Goal: Transaction & Acquisition: Purchase product/service

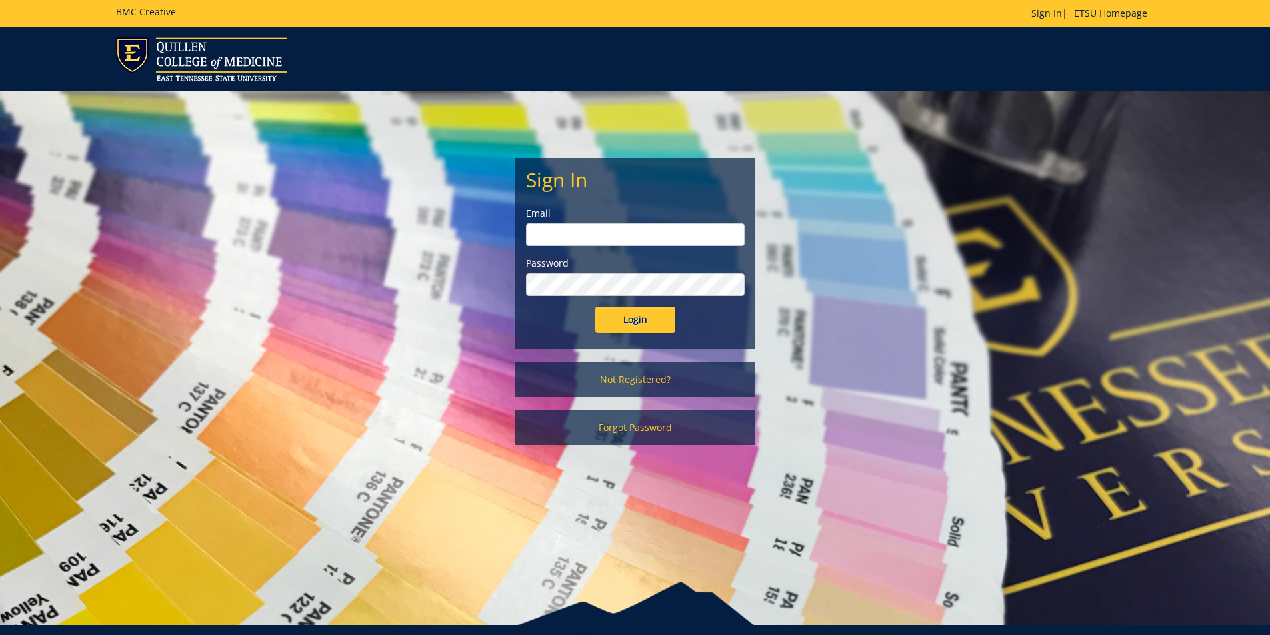
type input "[PERSON_NAME][EMAIL_ADDRESS][DOMAIN_NAME]"
click at [627, 323] on input "Login" at bounding box center [635, 320] width 80 height 27
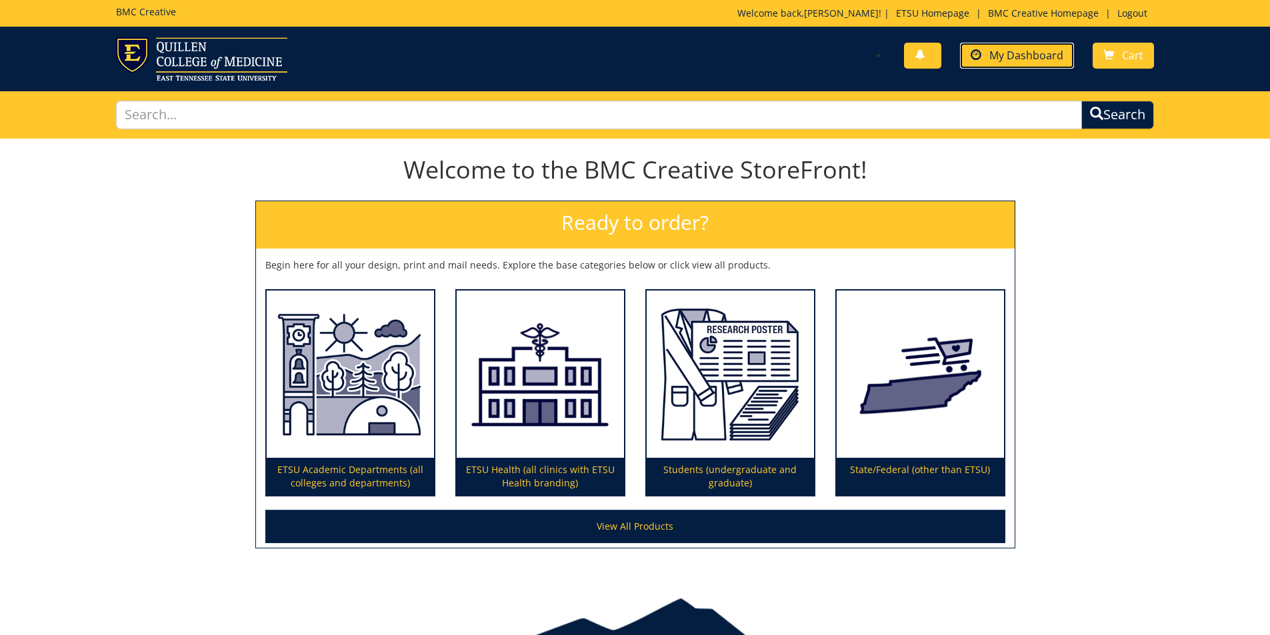
click at [971, 67] on link "My Dashboard" at bounding box center [1017, 56] width 114 height 26
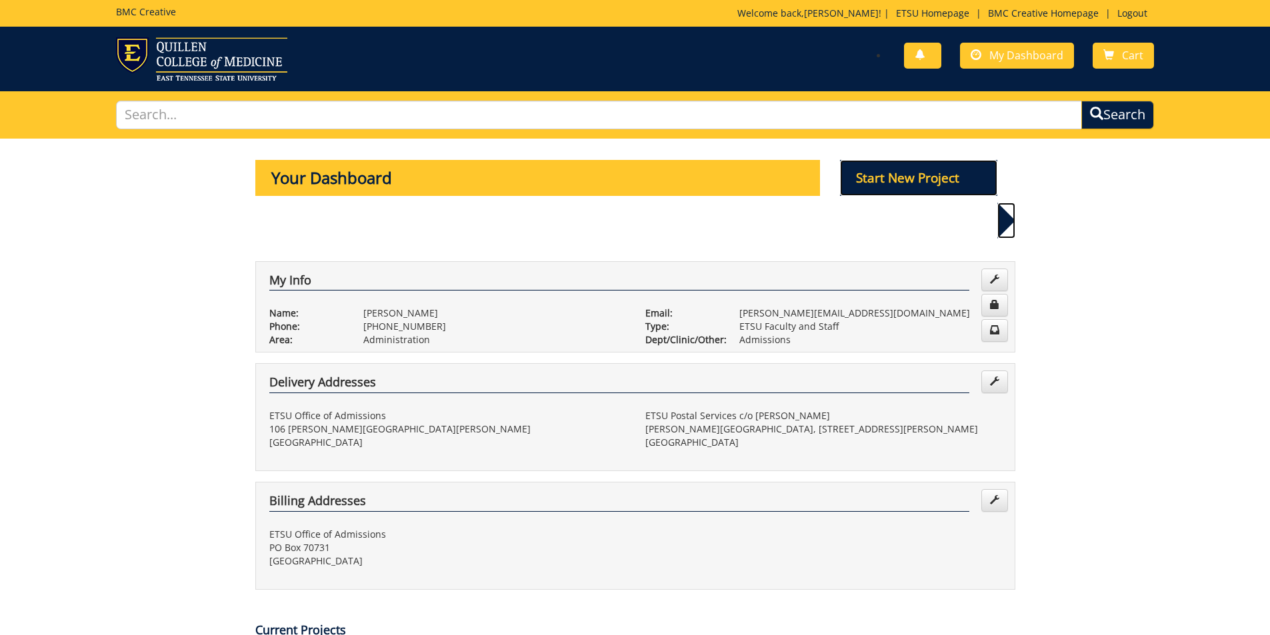
click at [934, 190] on p "Start New Project" at bounding box center [918, 178] width 157 height 36
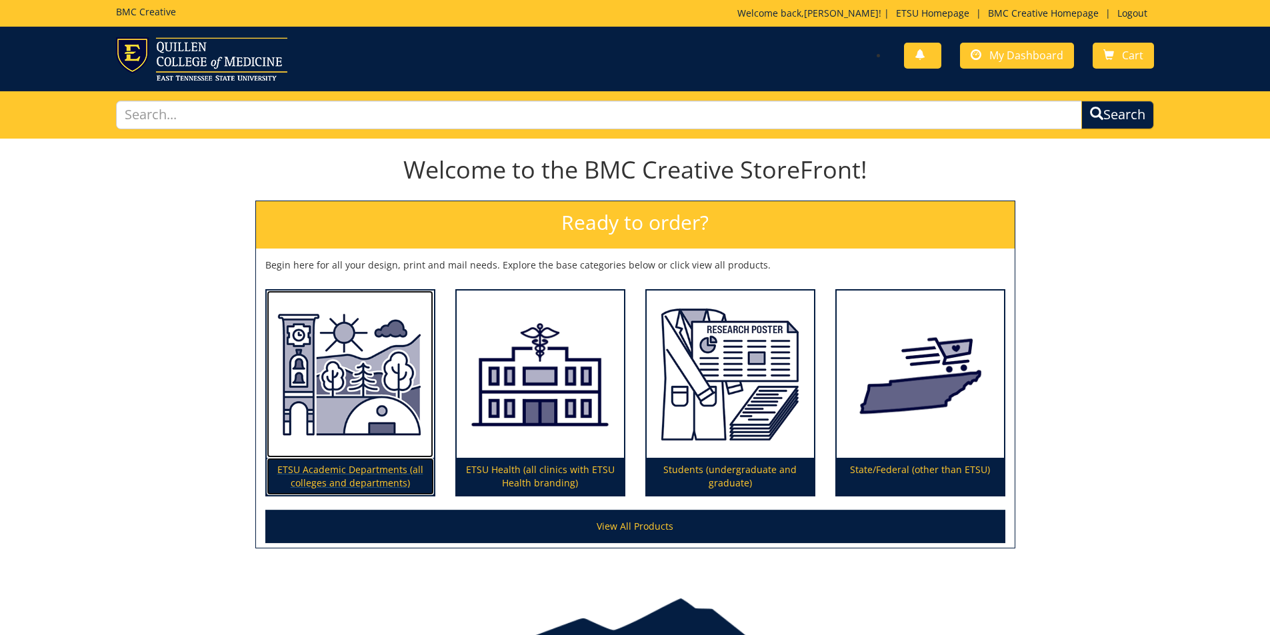
click at [433, 390] on img at bounding box center [350, 375] width 167 height 168
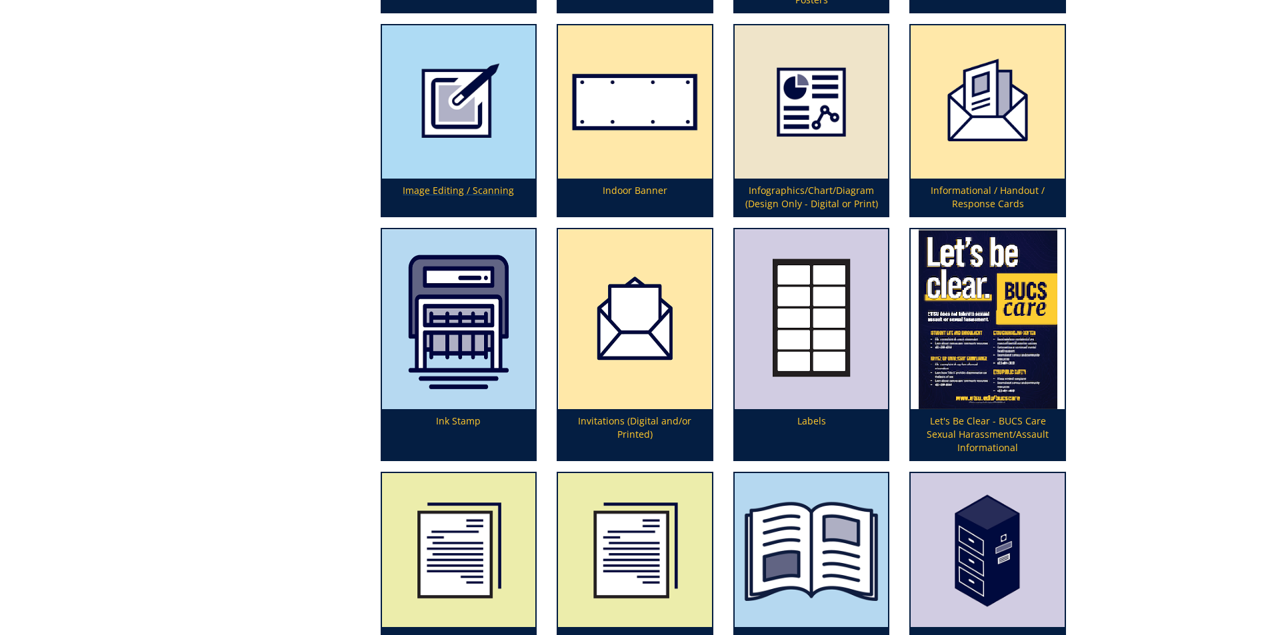
scroll to position [2467, 0]
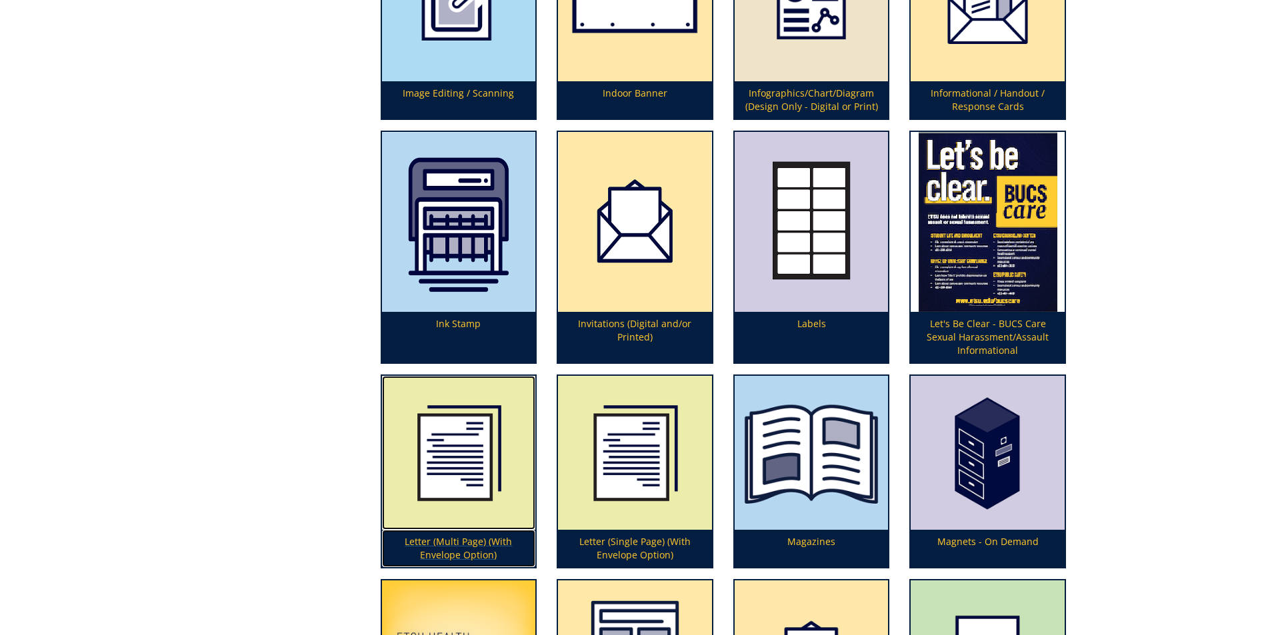
click at [466, 463] on img at bounding box center [459, 453] width 154 height 154
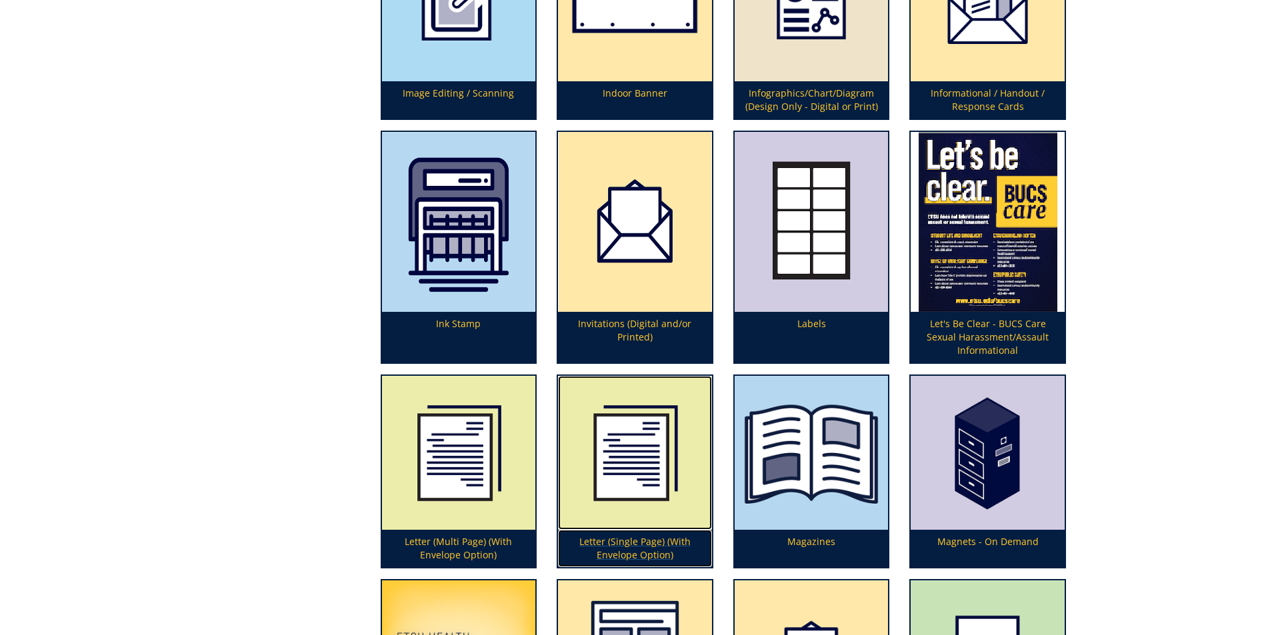
click at [649, 480] on img at bounding box center [635, 453] width 154 height 154
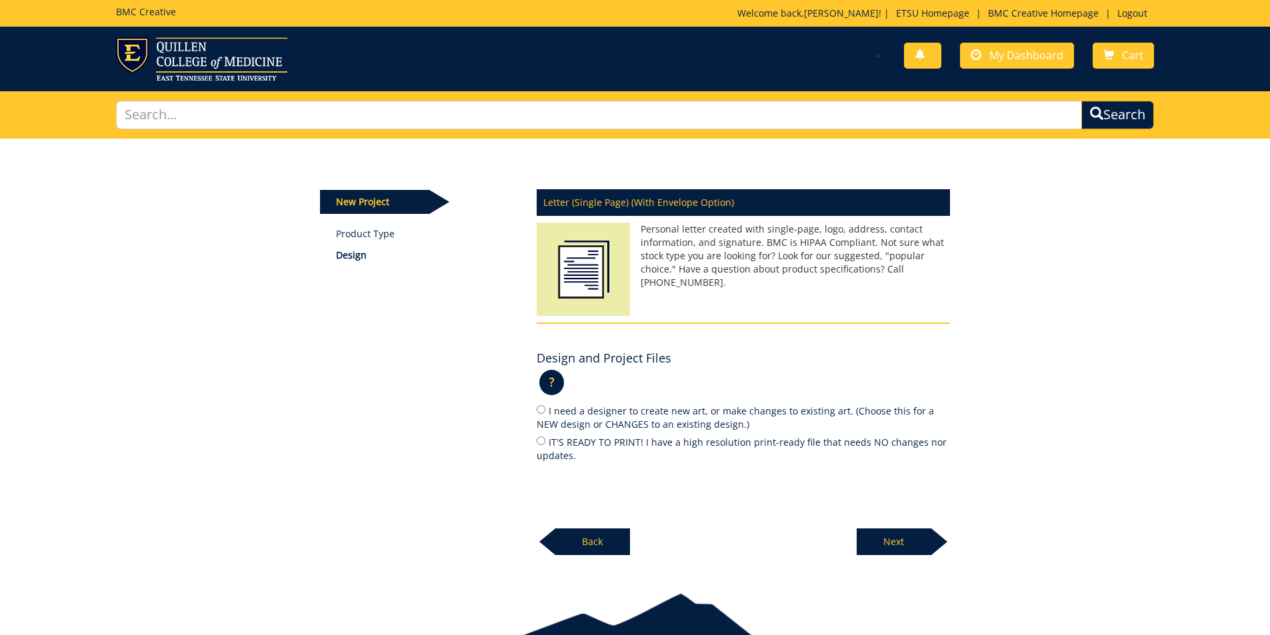
click at [608, 411] on label "I need a designer to create new art, or make changes to existing art. (Choose t…" at bounding box center [743, 417] width 413 height 28
click at [545, 411] on input "I need a designer to create new art, or make changes to existing art. (Choose t…" at bounding box center [541, 409] width 9 height 9
radio input "true"
click at [882, 545] on p "Next" at bounding box center [894, 542] width 75 height 27
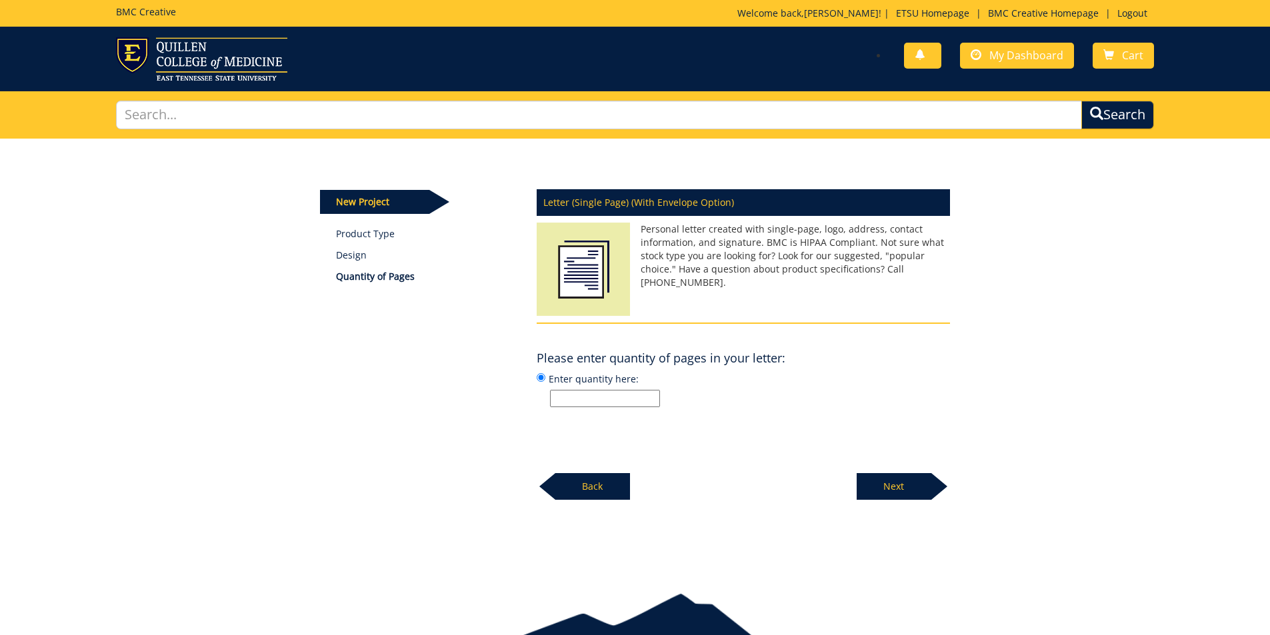
click at [605, 397] on input "Enter quantity here:" at bounding box center [605, 398] width 110 height 17
type input "3500"
click at [903, 492] on p "Next" at bounding box center [894, 486] width 75 height 27
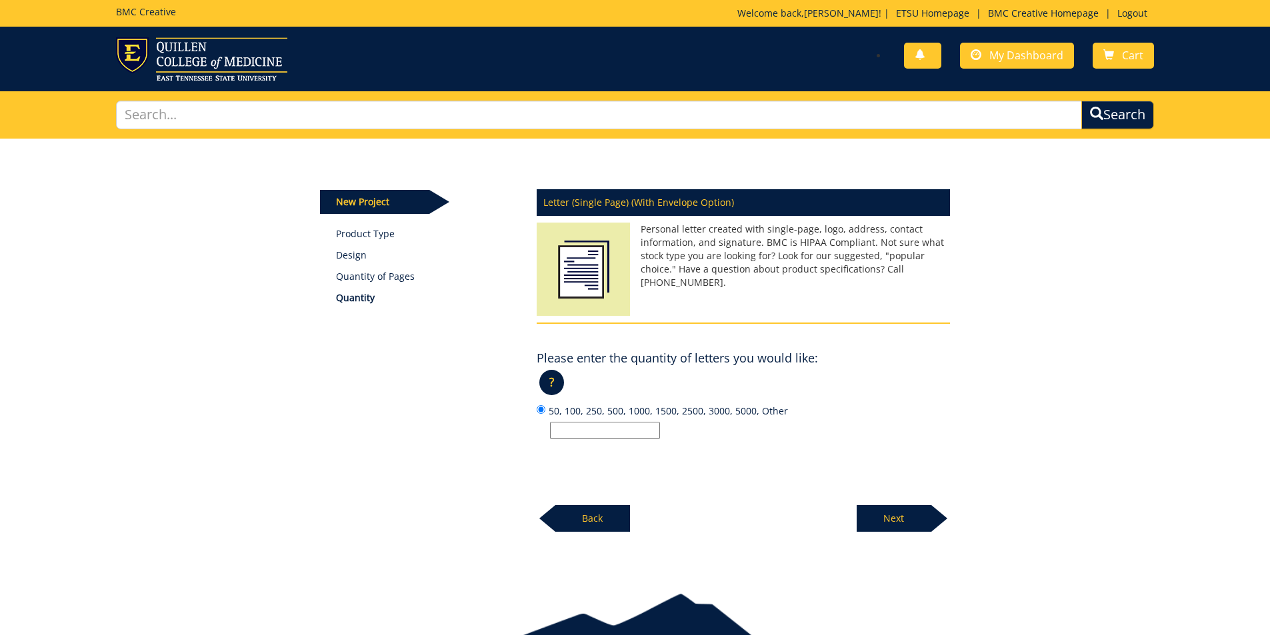
drag, startPoint x: 579, startPoint y: 540, endPoint x: 583, endPoint y: 530, distance: 10.8
click at [579, 537] on div "New Project Product Type Design Quantity of Pages Quantity Letter (Single Page)…" at bounding box center [635, 355] width 1270 height 432
click at [583, 521] on p "Back" at bounding box center [592, 518] width 75 height 27
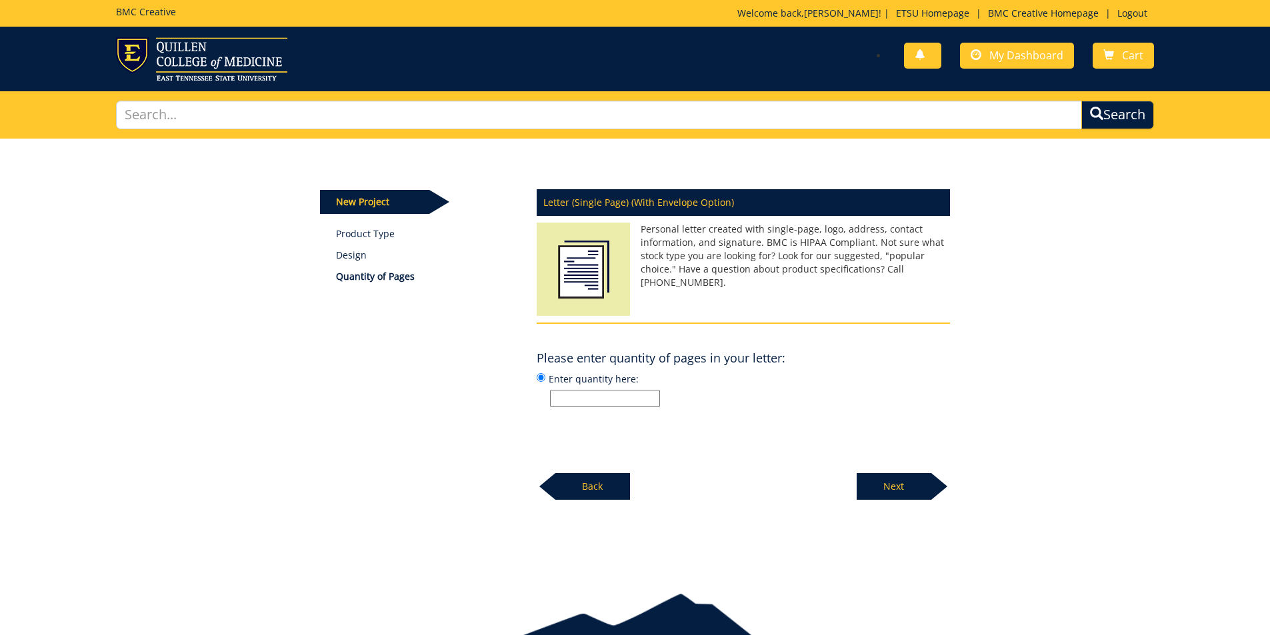
click at [619, 407] on input "Enter quantity here:" at bounding box center [605, 398] width 110 height 17
type input "2"
click at [904, 487] on p "Next" at bounding box center [894, 486] width 75 height 27
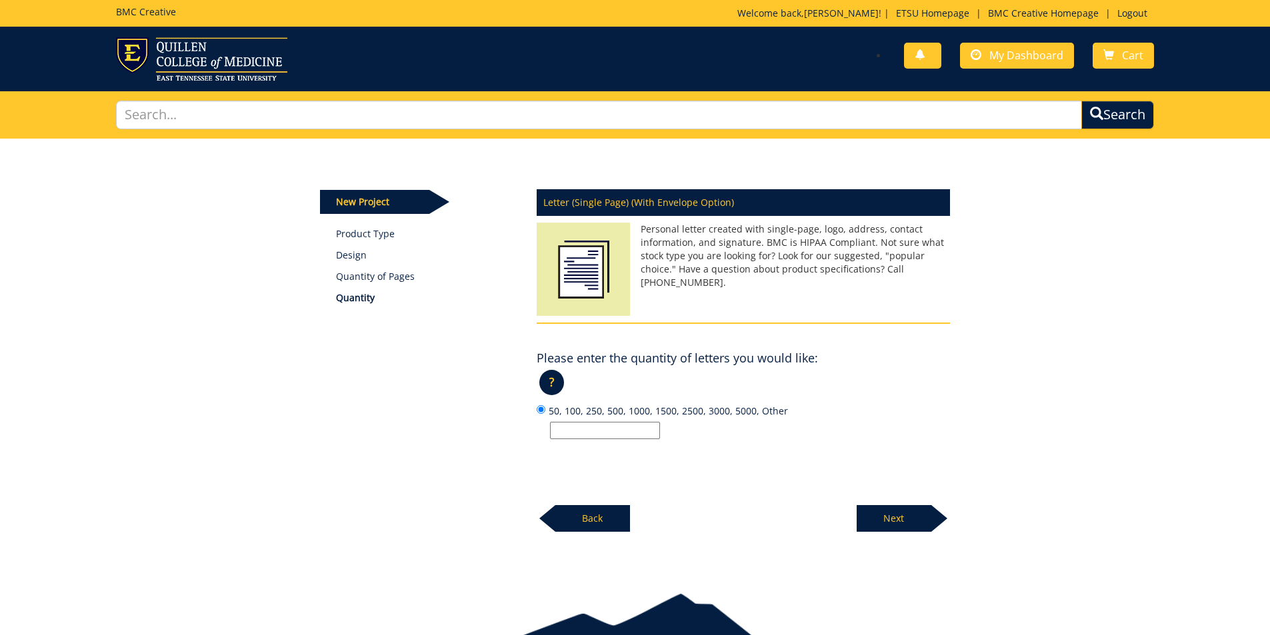
click at [601, 431] on input "50, 100, 250, 500, 1000, 1500, 2500, 3000, 5000, Other" at bounding box center [605, 430] width 110 height 17
type input "3500"
click at [891, 521] on p "Next" at bounding box center [894, 518] width 75 height 27
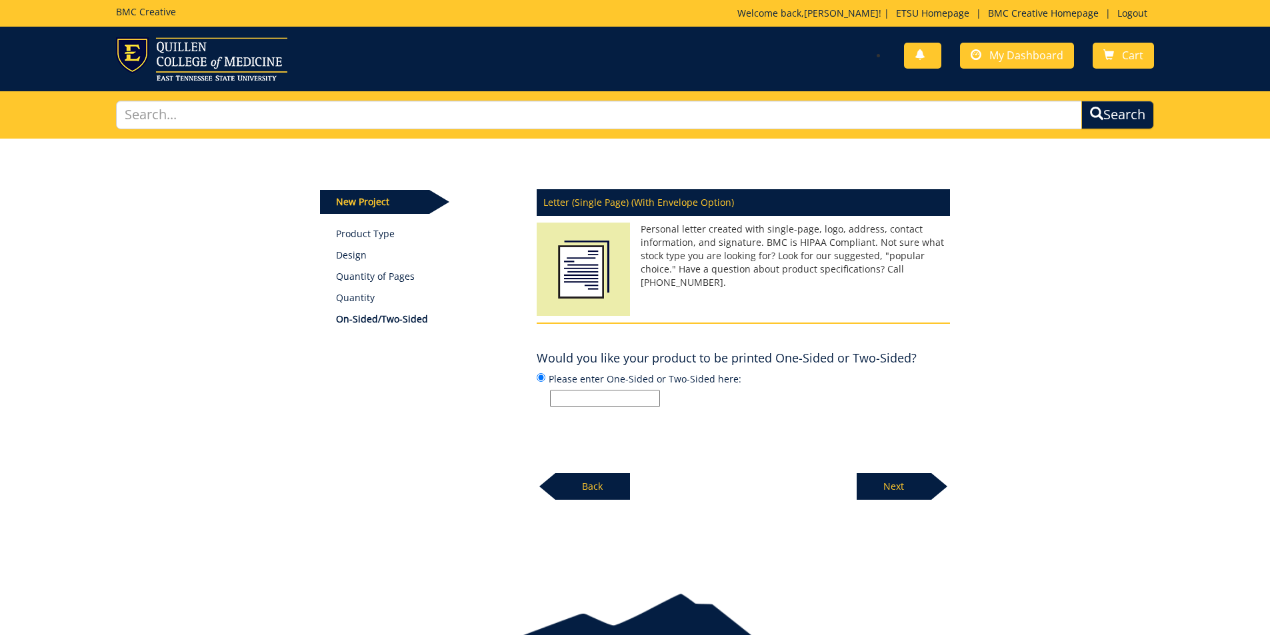
click at [591, 483] on p "Back" at bounding box center [592, 486] width 75 height 27
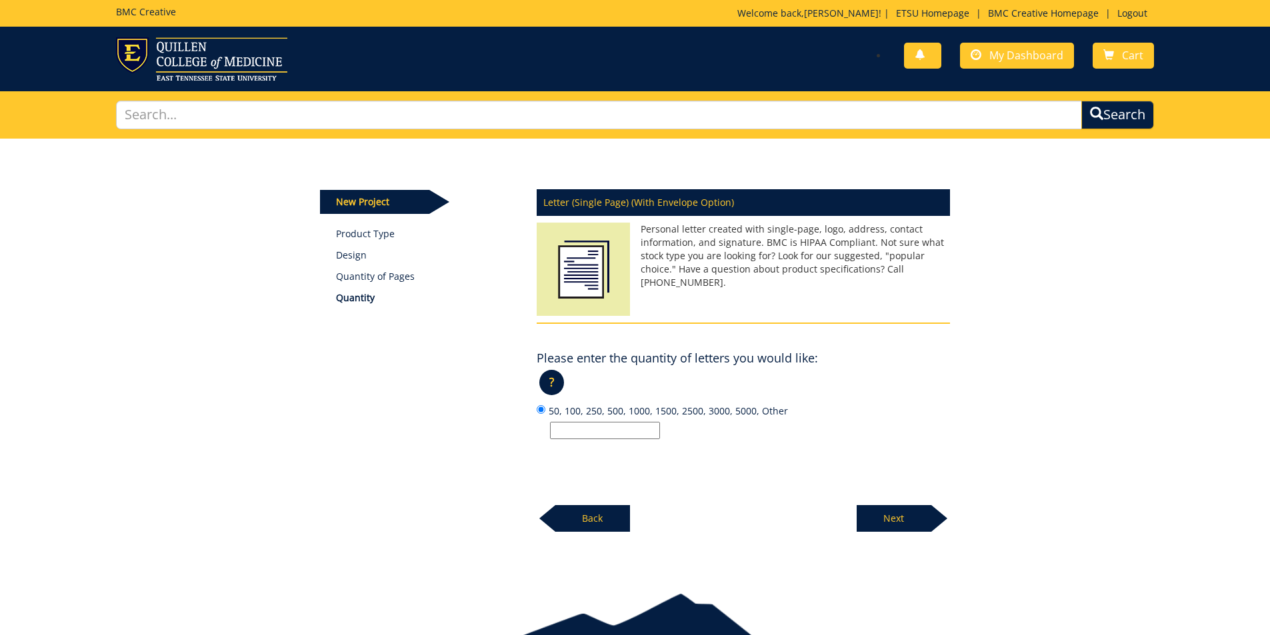
click at [593, 500] on div "Back" at bounding box center [583, 513] width 93 height 37
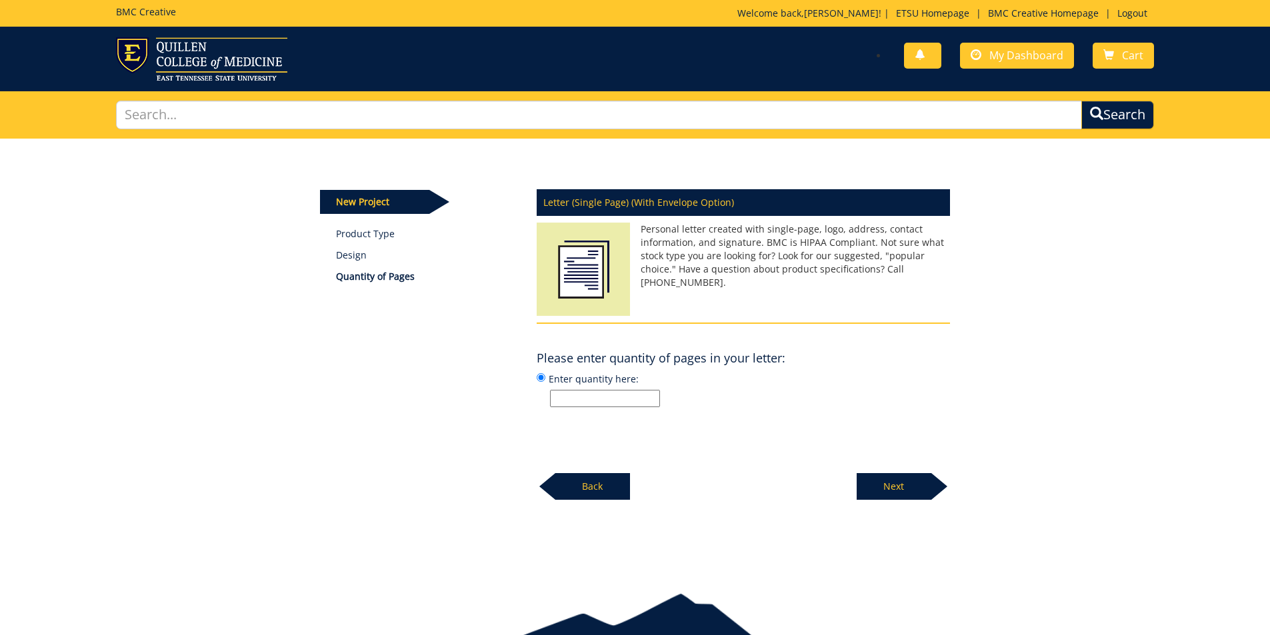
click at [615, 395] on input "Enter quantity here:" at bounding box center [605, 398] width 110 height 17
type input "1"
click at [895, 482] on p "Next" at bounding box center [894, 486] width 75 height 27
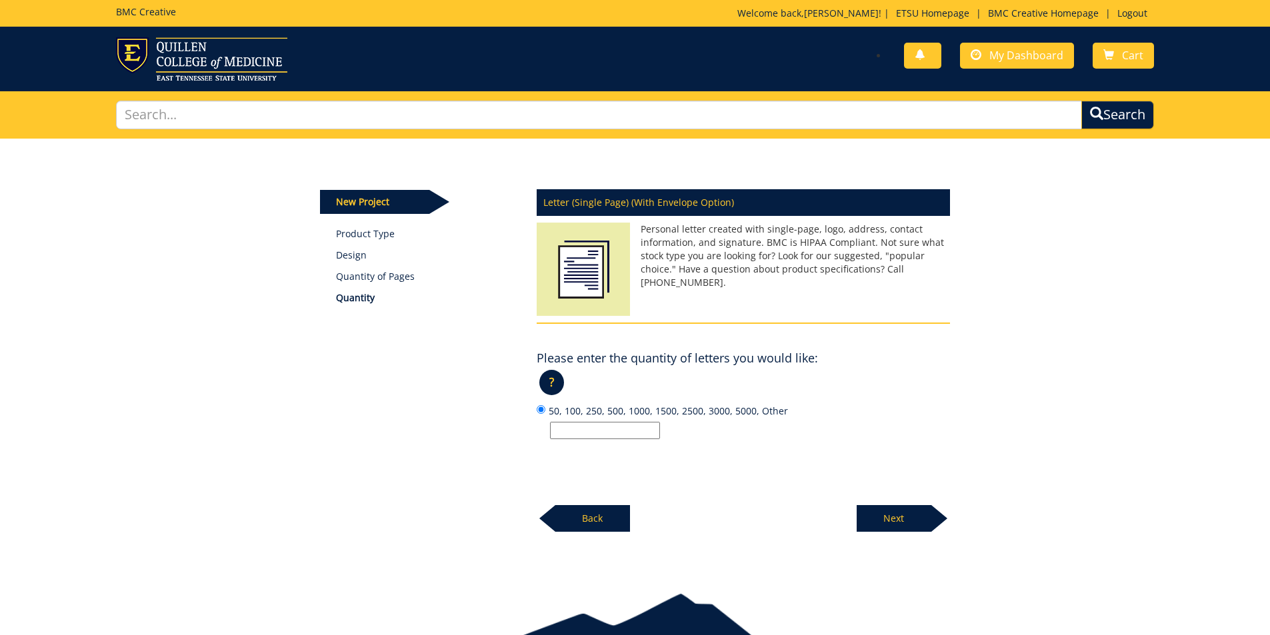
click at [593, 427] on input "50, 100, 250, 500, 1000, 1500, 2500, 3000, 5000, Other" at bounding box center [605, 430] width 110 height 17
type input "3500"
click at [907, 540] on div "New Project Product Type Design Quantity of Pages Quantity Letter (Single Page)…" at bounding box center [635, 355] width 1270 height 432
click at [907, 520] on p "Next" at bounding box center [894, 518] width 75 height 27
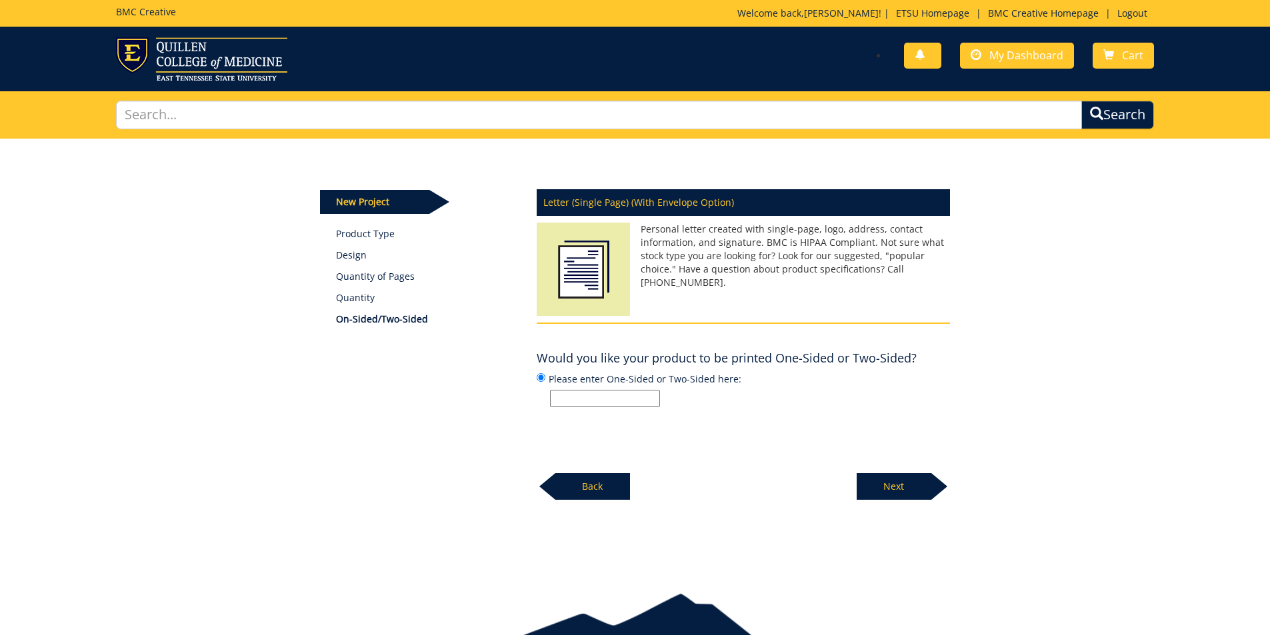
click at [609, 398] on input "Please enter One-Sided or Two-Sided here:" at bounding box center [605, 398] width 110 height 17
type input "Two-Sided"
click at [920, 491] on p "Next" at bounding box center [894, 486] width 75 height 27
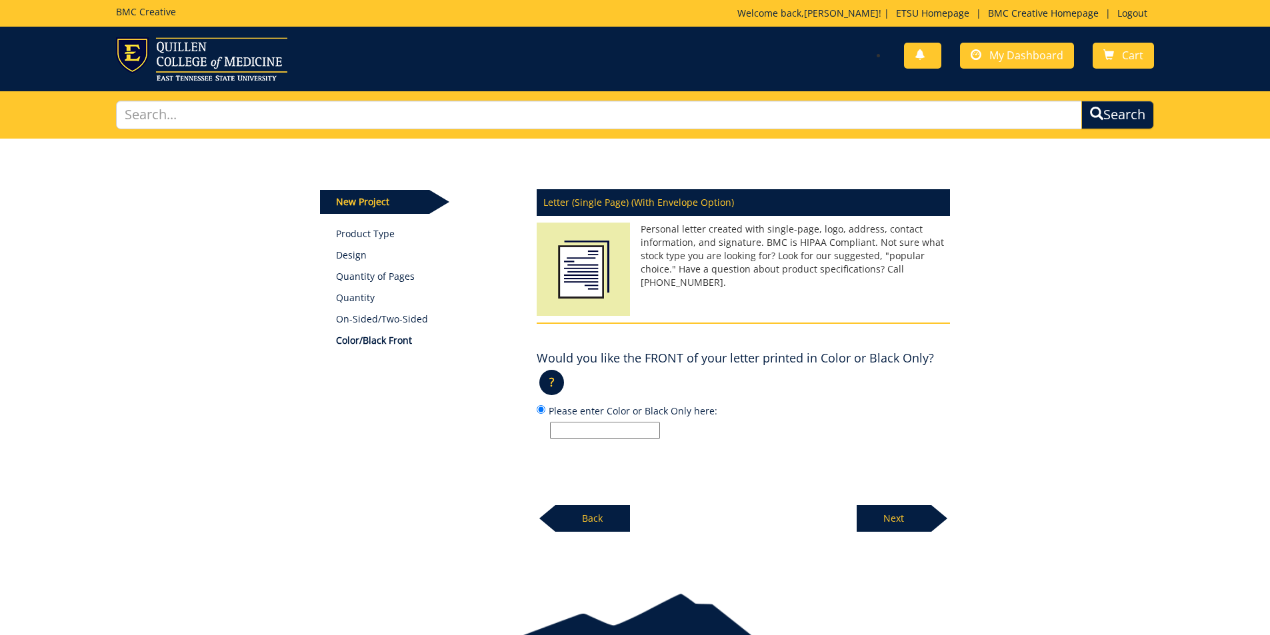
click at [579, 428] on input "Please enter Color or Black Only here:" at bounding box center [605, 430] width 110 height 17
type input "Color"
click at [890, 521] on p "Next" at bounding box center [894, 518] width 75 height 27
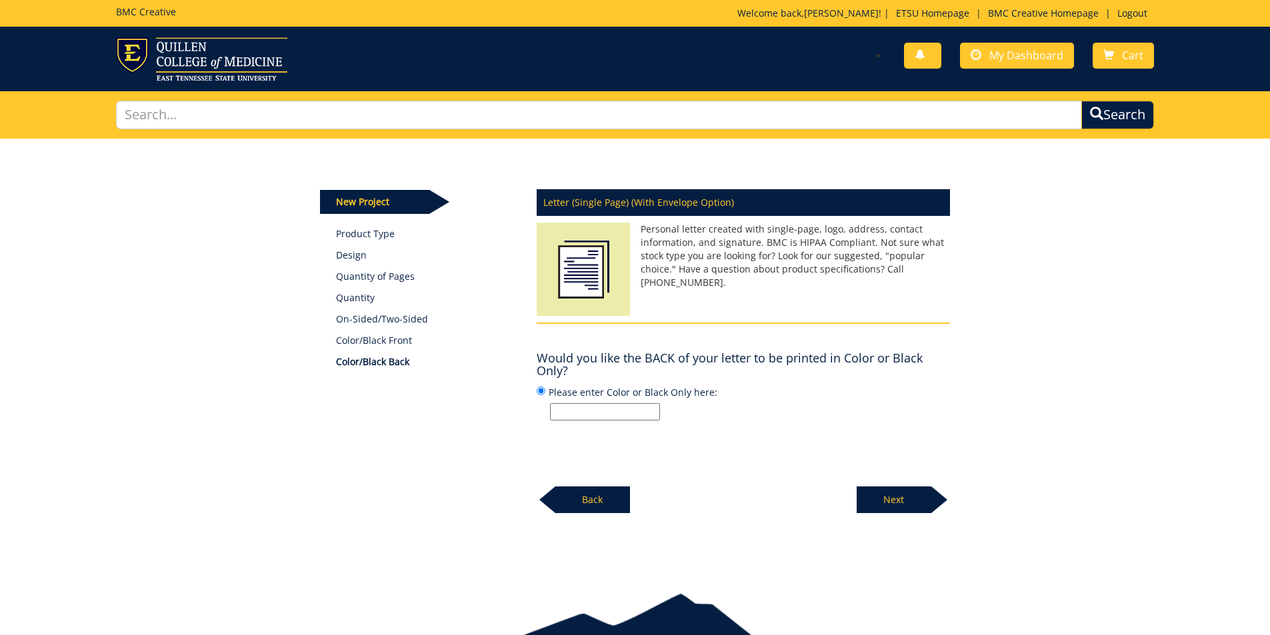
click at [607, 413] on input "Please enter Color or Black Only here:" at bounding box center [605, 411] width 110 height 17
type input "Black Only"
click at [920, 497] on p "Next" at bounding box center [894, 500] width 75 height 27
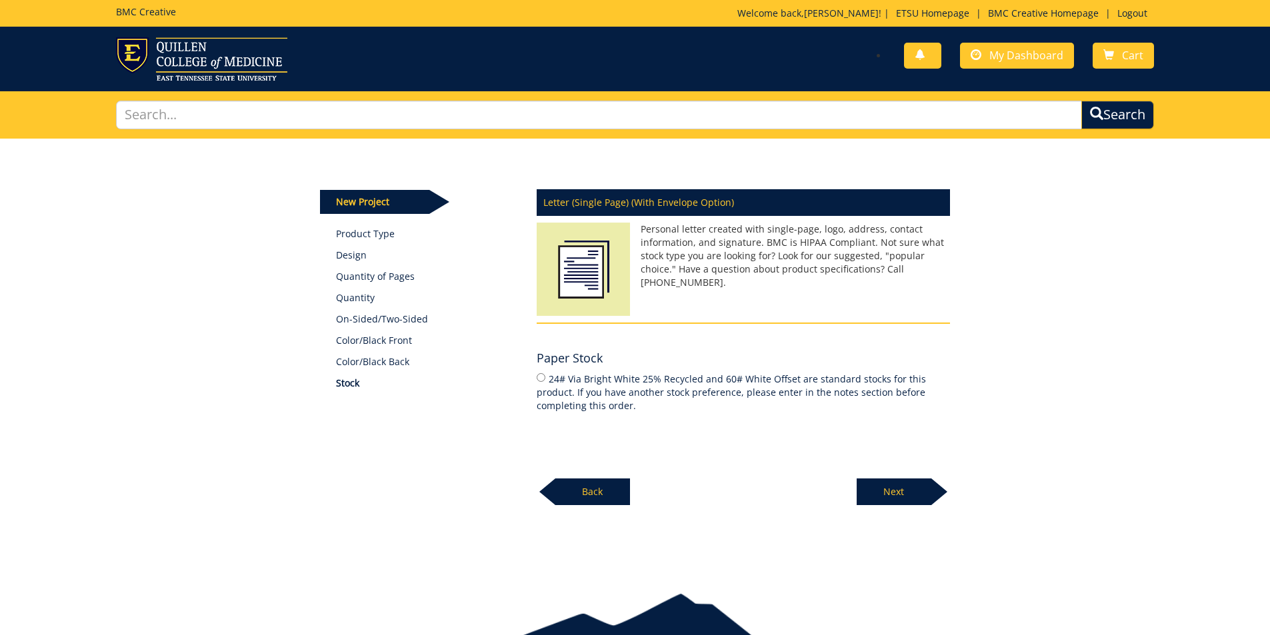
click at [639, 376] on label "24# Via Bright White 25% Recycled and 60# White Offset are standard stocks for …" at bounding box center [743, 391] width 413 height 41
click at [545, 376] on input "24# Via Bright White 25% Recycled and 60# White Offset are standard stocks for …" at bounding box center [541, 377] width 9 height 9
radio input "true"
click at [897, 495] on p "Next" at bounding box center [894, 492] width 75 height 27
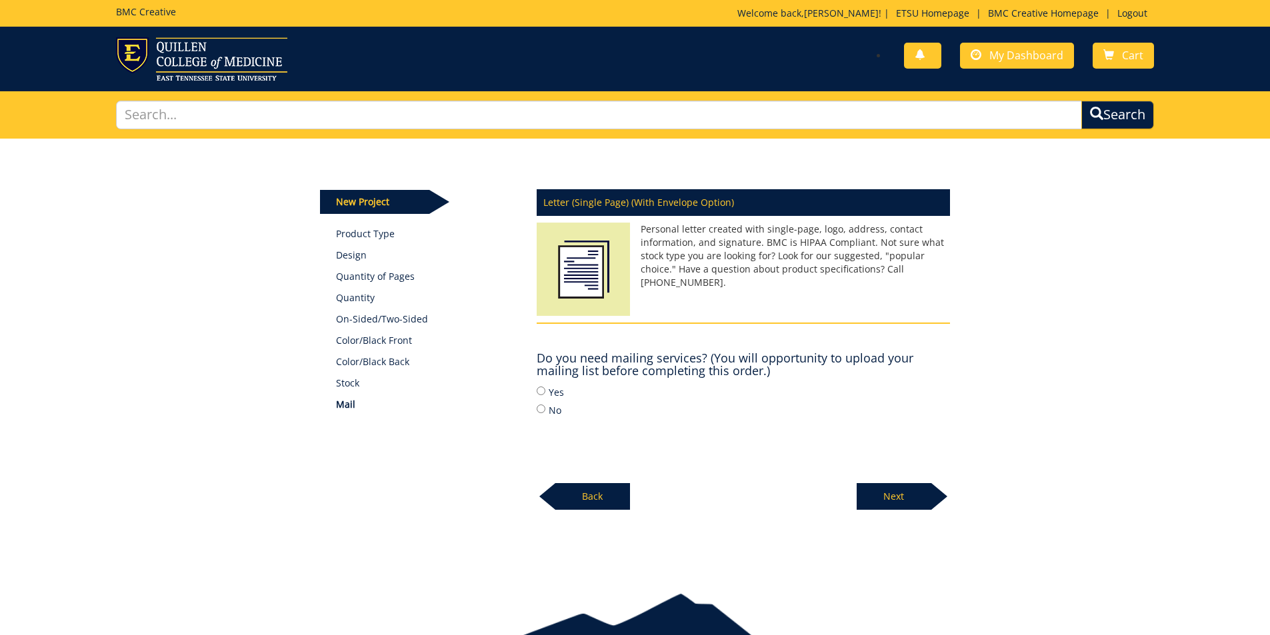
click at [551, 409] on label "No" at bounding box center [743, 410] width 413 height 15
click at [545, 409] on input "No" at bounding box center [541, 409] width 9 height 9
radio input "true"
click at [879, 509] on p "Next" at bounding box center [894, 496] width 75 height 27
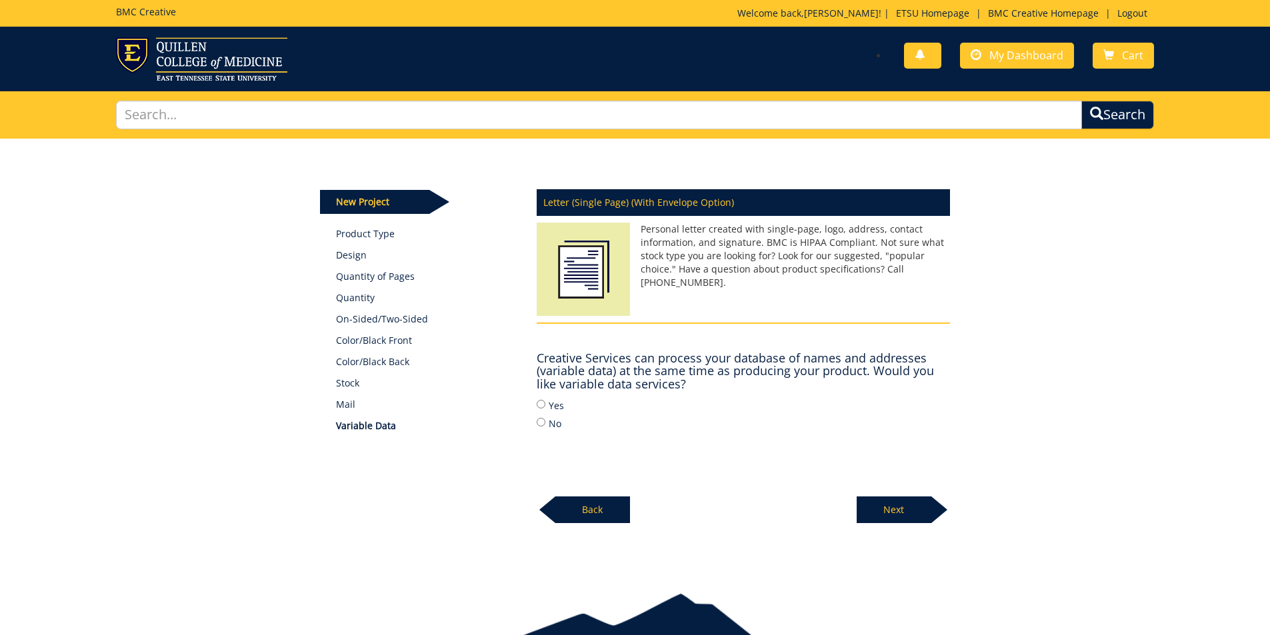
click at [549, 407] on label "Yes" at bounding box center [743, 405] width 413 height 15
click at [545, 407] on input "Yes" at bounding box center [541, 404] width 9 height 9
radio input "true"
click at [544, 421] on input "No" at bounding box center [541, 422] width 9 height 9
radio input "true"
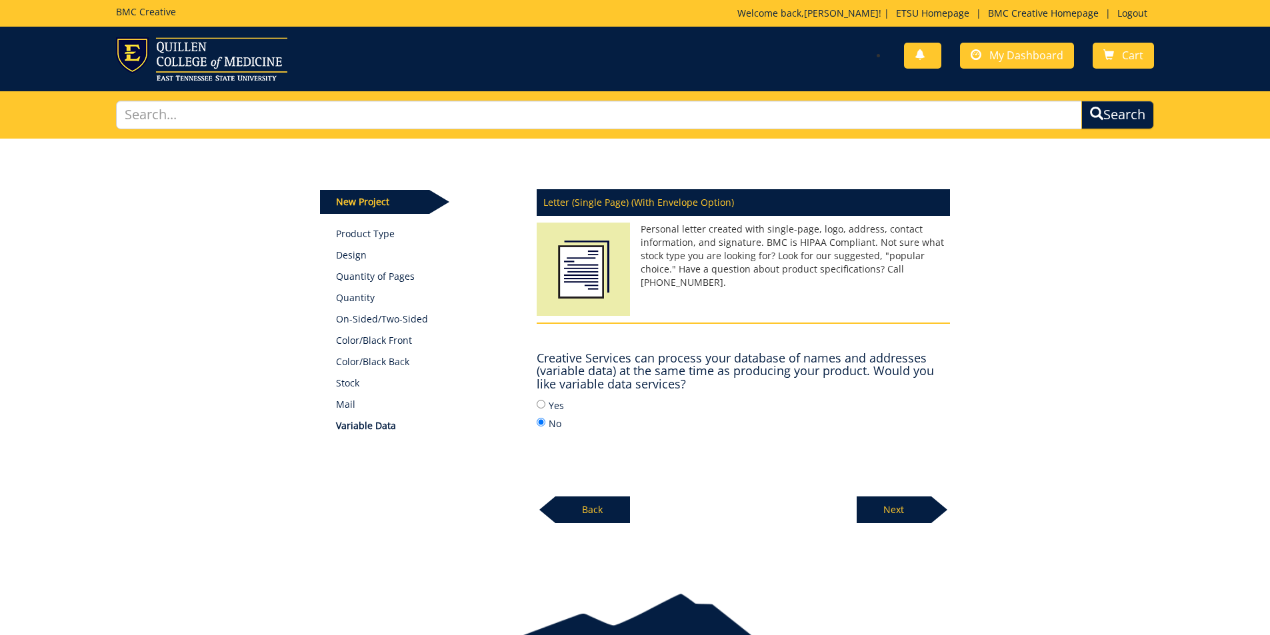
click at [889, 516] on p "Next" at bounding box center [894, 510] width 75 height 27
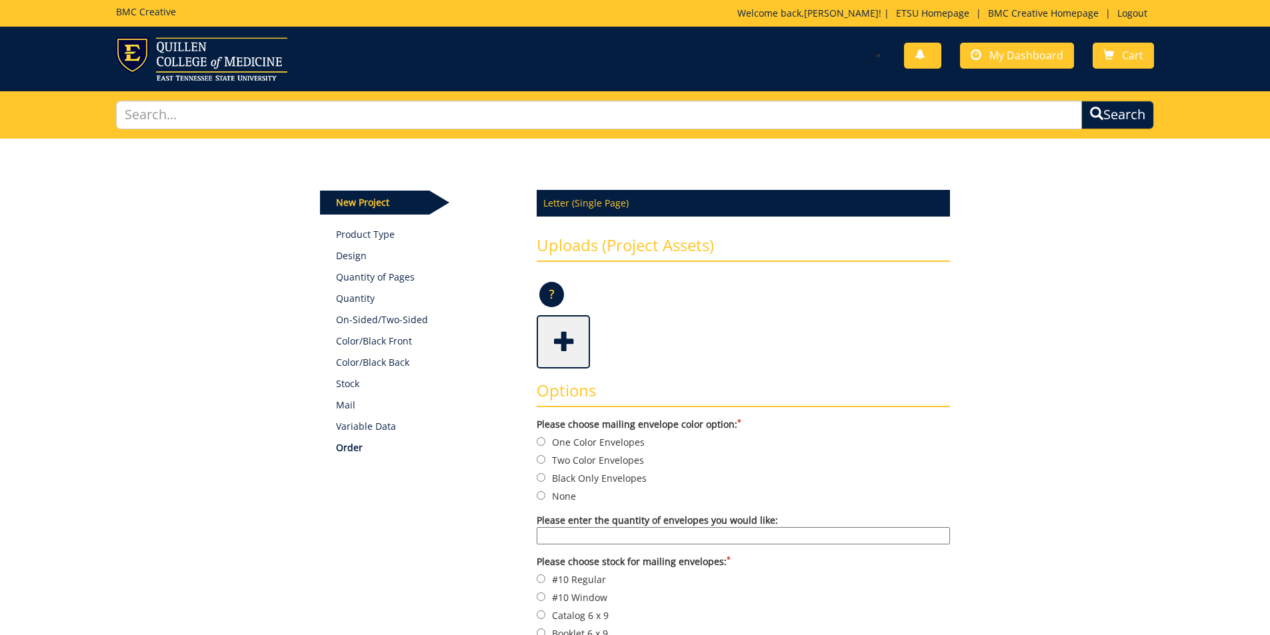
click at [566, 495] on label "None" at bounding box center [743, 496] width 413 height 15
click at [545, 495] on input "None" at bounding box center [541, 495] width 9 height 9
radio input "true"
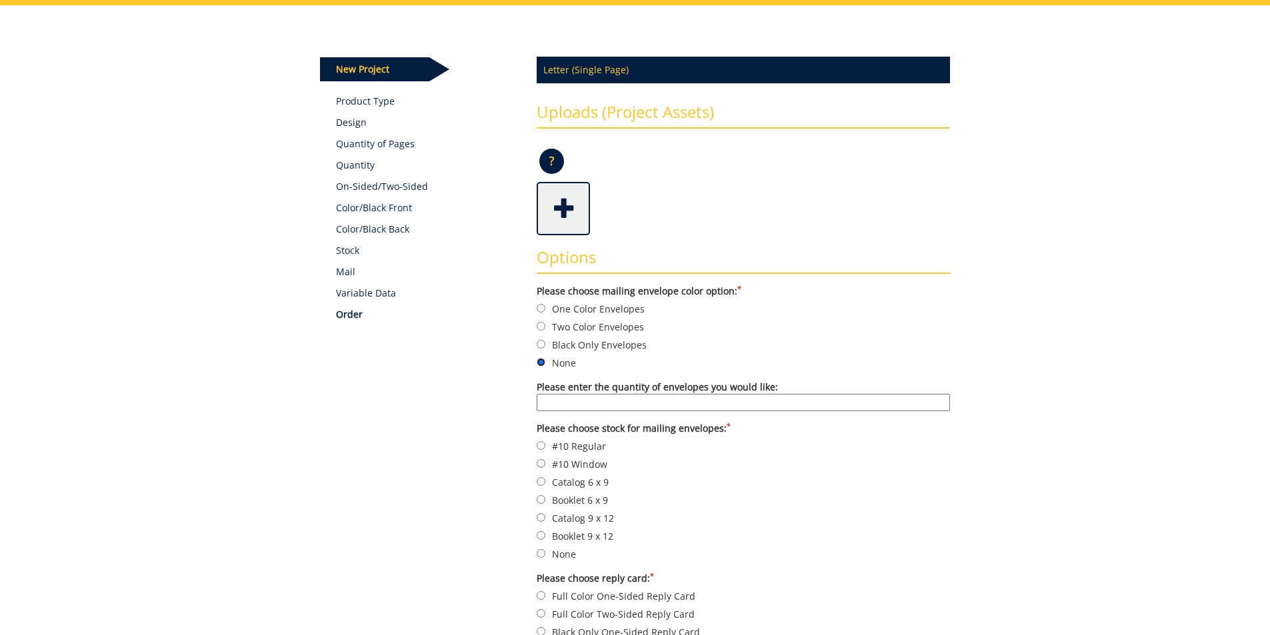
scroll to position [267, 0]
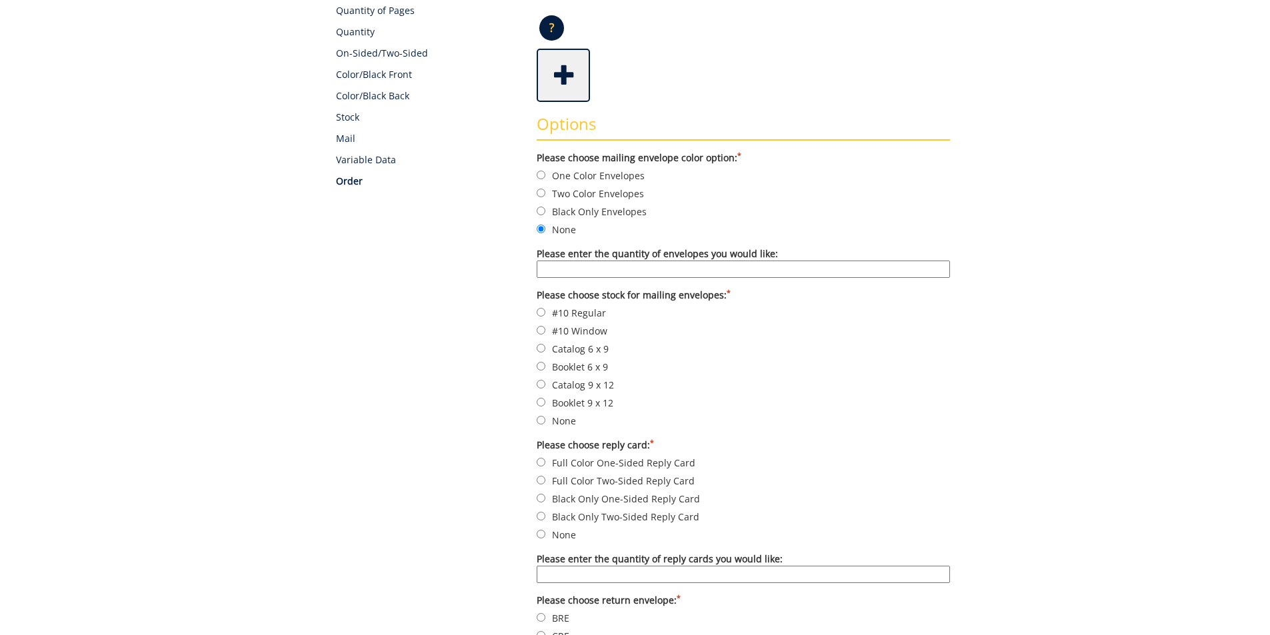
click at [651, 277] on input "Please enter the quantity of envelopes you would like:" at bounding box center [743, 269] width 413 height 17
type input "0"
click at [552, 421] on label "None" at bounding box center [743, 420] width 413 height 15
click at [545, 421] on input "None" at bounding box center [541, 420] width 9 height 9
radio input "true"
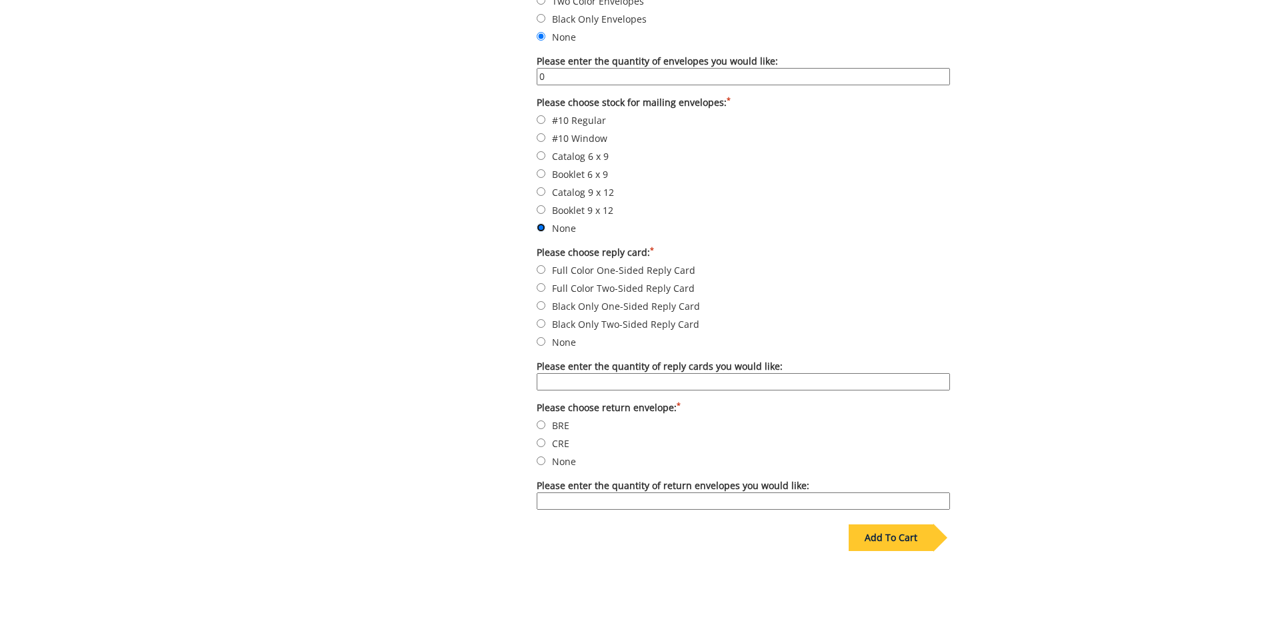
scroll to position [467, 0]
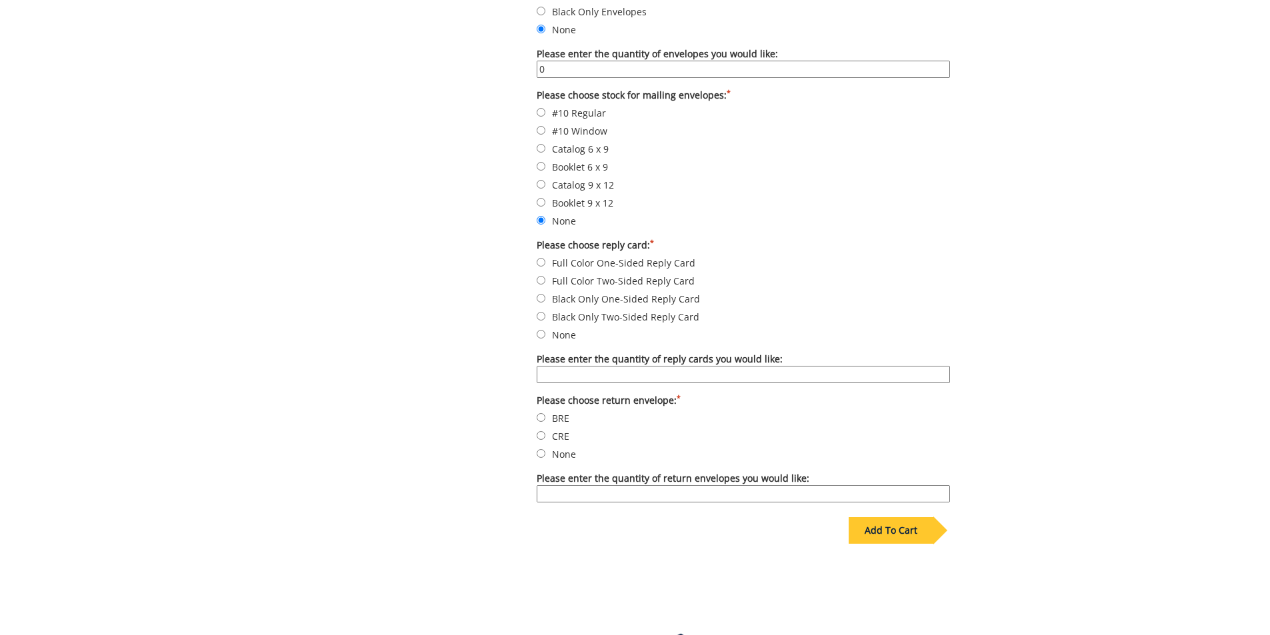
click at [555, 335] on label "None" at bounding box center [743, 334] width 413 height 15
click at [545, 335] on input "None" at bounding box center [541, 334] width 9 height 9
radio input "true"
click at [614, 374] on input "Please enter the quantity of reply cards you would like:" at bounding box center [743, 374] width 413 height 17
type input "0"
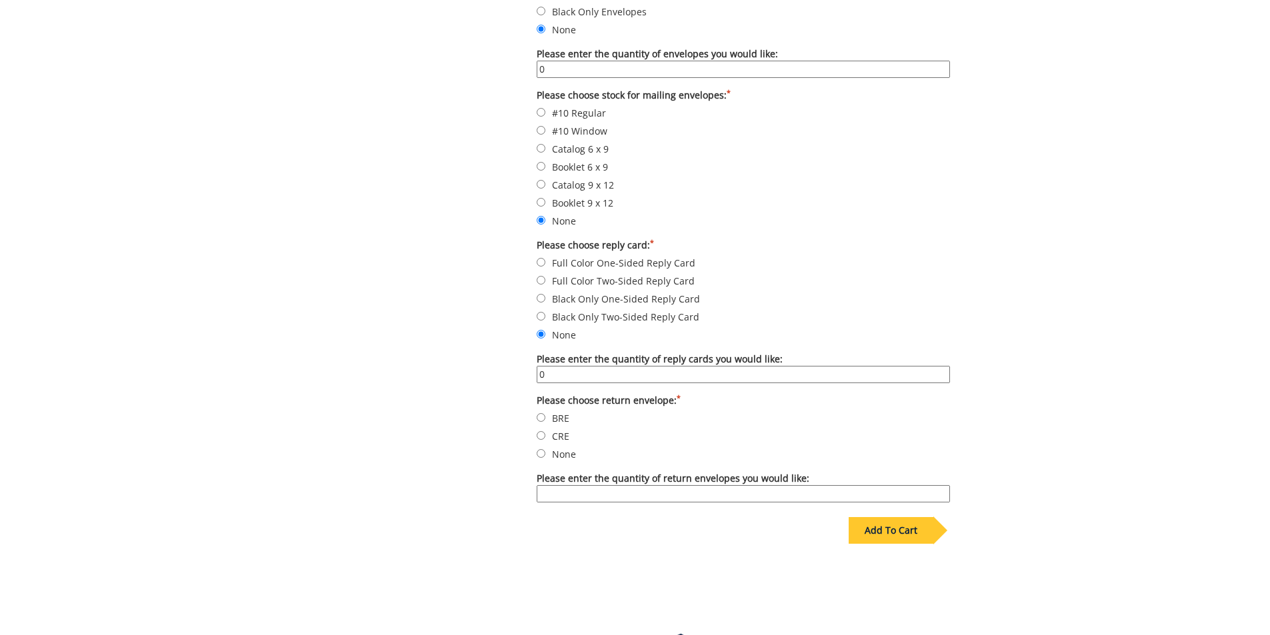
click at [570, 446] on form "Please choose mailing envelope color option: * One Color Envelopes Two Color En…" at bounding box center [743, 226] width 413 height 551
click at [568, 455] on label "None" at bounding box center [743, 454] width 413 height 15
click at [545, 455] on input "None" at bounding box center [541, 453] width 9 height 9
radio input "true"
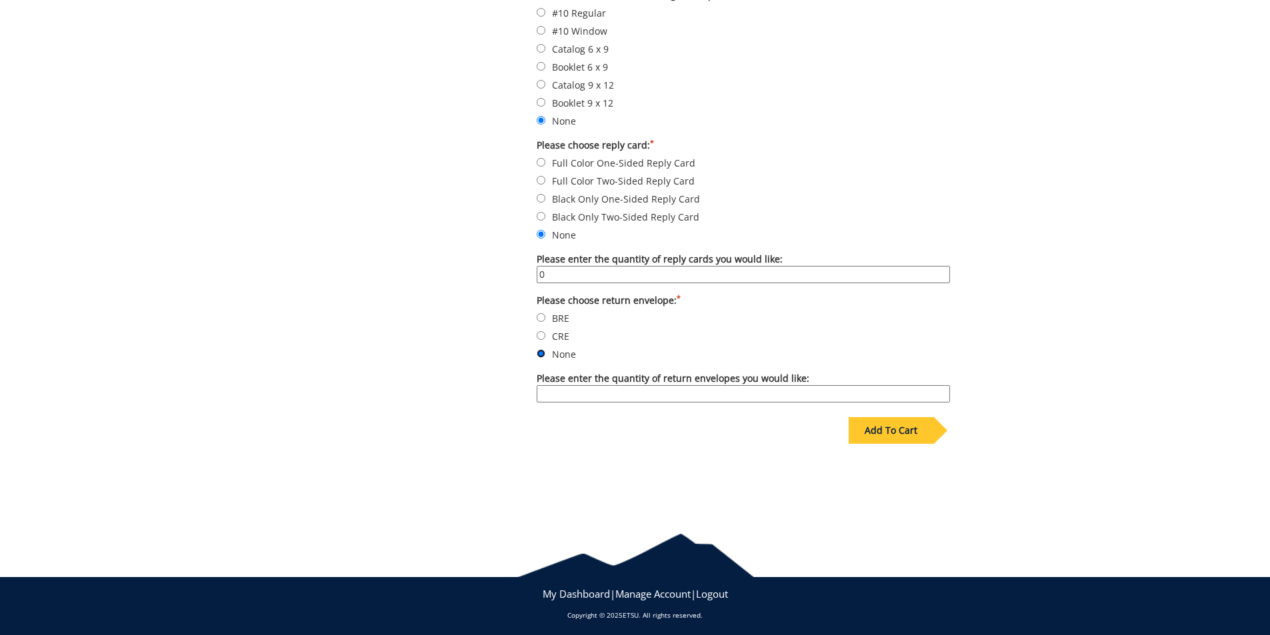
scroll to position [571, 0]
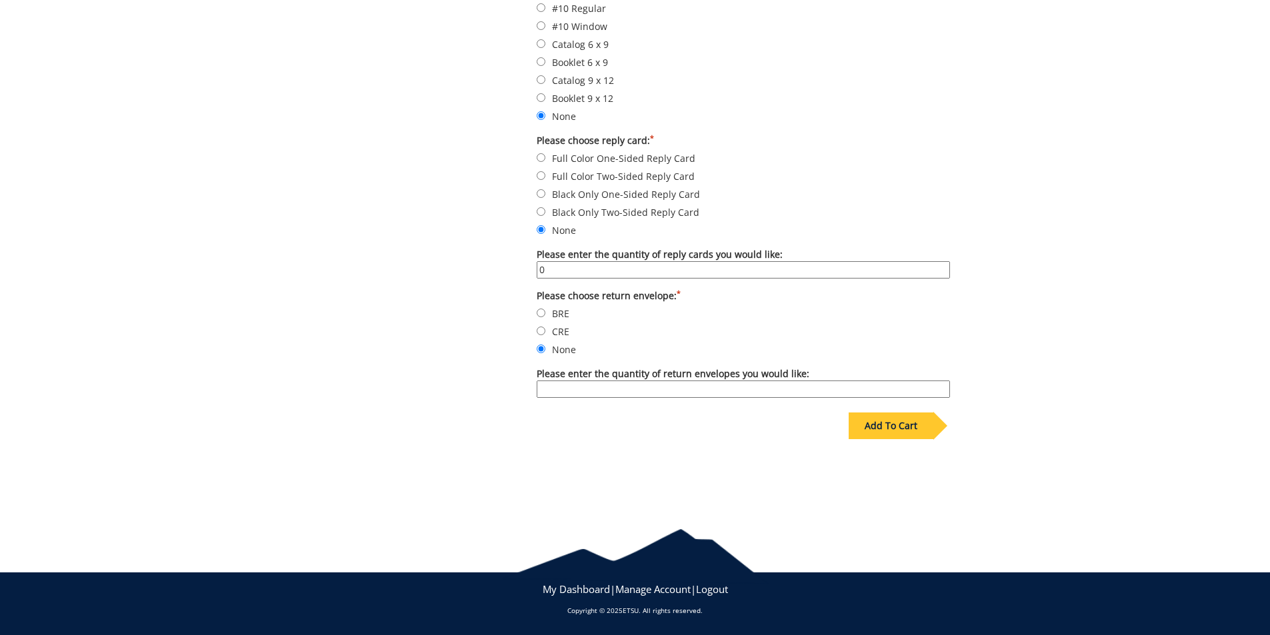
click at [754, 394] on input "Please enter the quantity of return envelopes you would like:" at bounding box center [743, 389] width 413 height 17
type input "0"
click at [905, 424] on div "Add To Cart" at bounding box center [891, 426] width 85 height 27
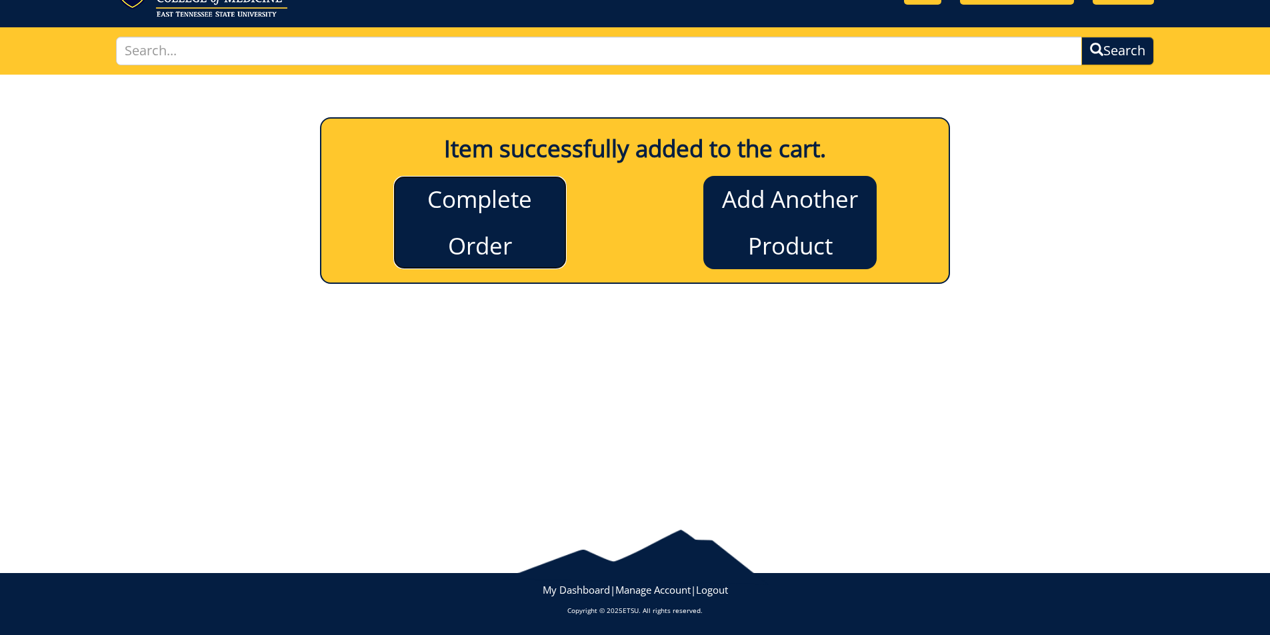
click at [491, 249] on link "Complete Order" at bounding box center [479, 222] width 173 height 93
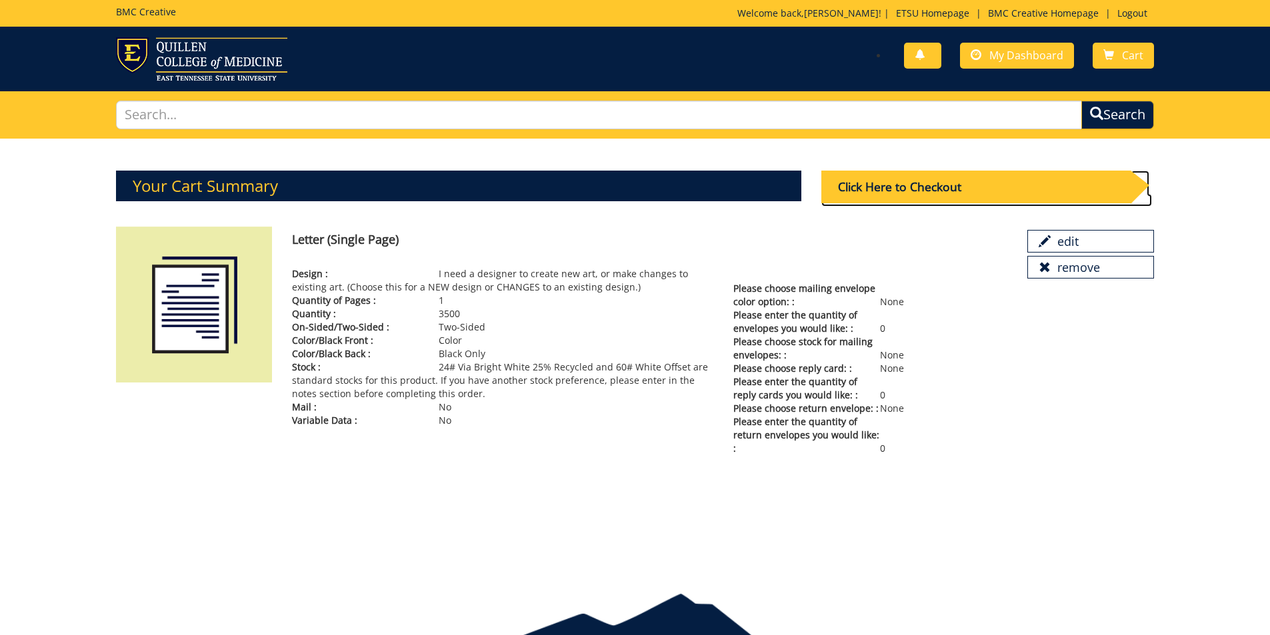
click at [951, 192] on div "Click Here to Checkout" at bounding box center [976, 187] width 309 height 33
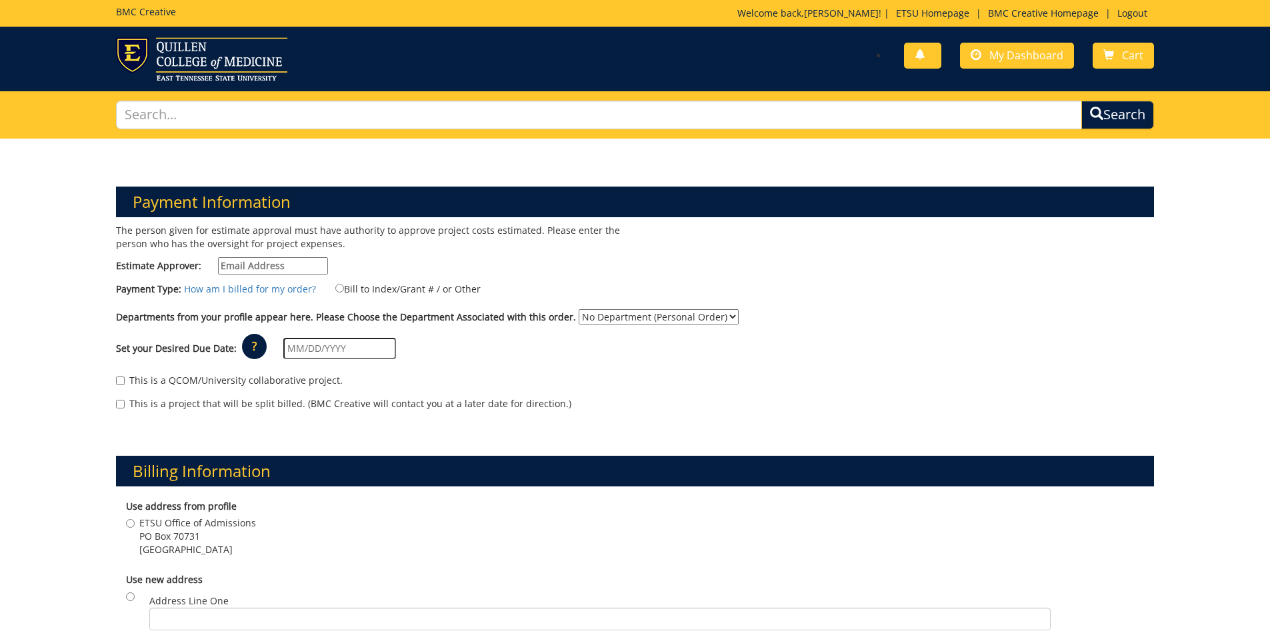
click at [271, 262] on input "Estimate Approver:" at bounding box center [273, 265] width 110 height 17
type input "goepel@etsu.edu"
click at [365, 283] on label "Bill to Index/Grant # / or Other" at bounding box center [400, 288] width 162 height 15
click at [344, 284] on input "Bill to Index/Grant # / or Other" at bounding box center [339, 288] width 9 height 9
radio input "true"
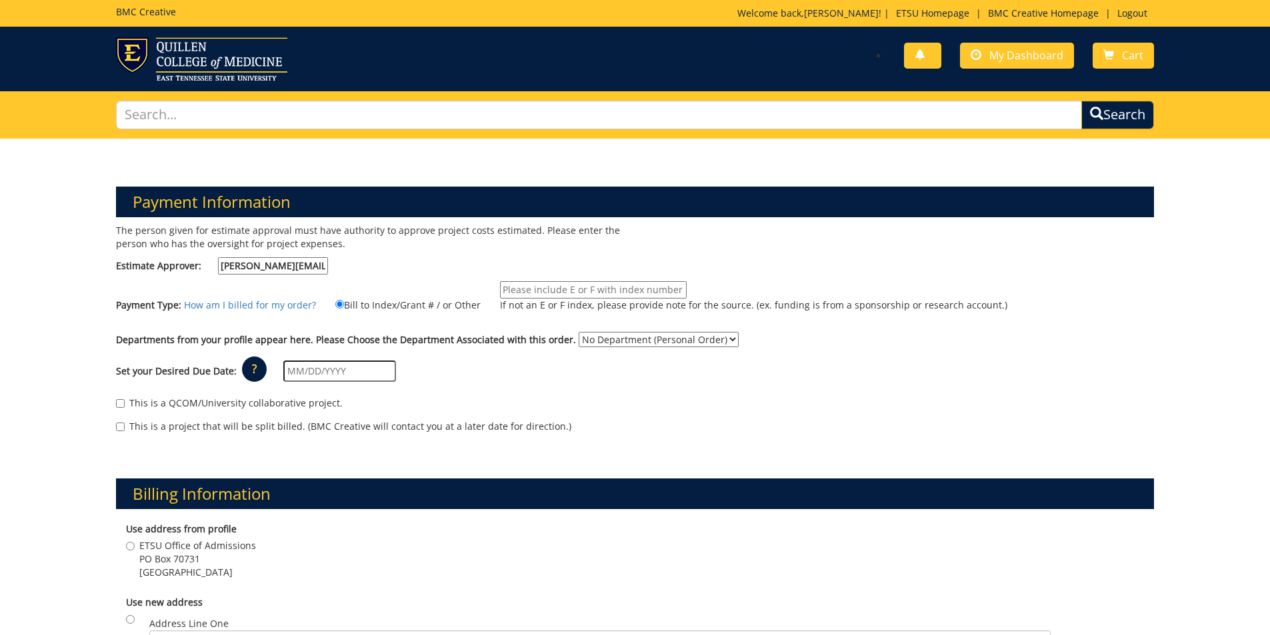
click at [553, 289] on input "If not an E or F index, please provide note for the source. (ex. funding is fro…" at bounding box center [593, 289] width 187 height 17
type input "E25571"
click at [611, 339] on select "No Department (Personal Order) Admissions" at bounding box center [659, 339] width 160 height 15
select select "6"
click at [579, 332] on select "No Department (Personal Order) Admissions" at bounding box center [659, 339] width 160 height 15
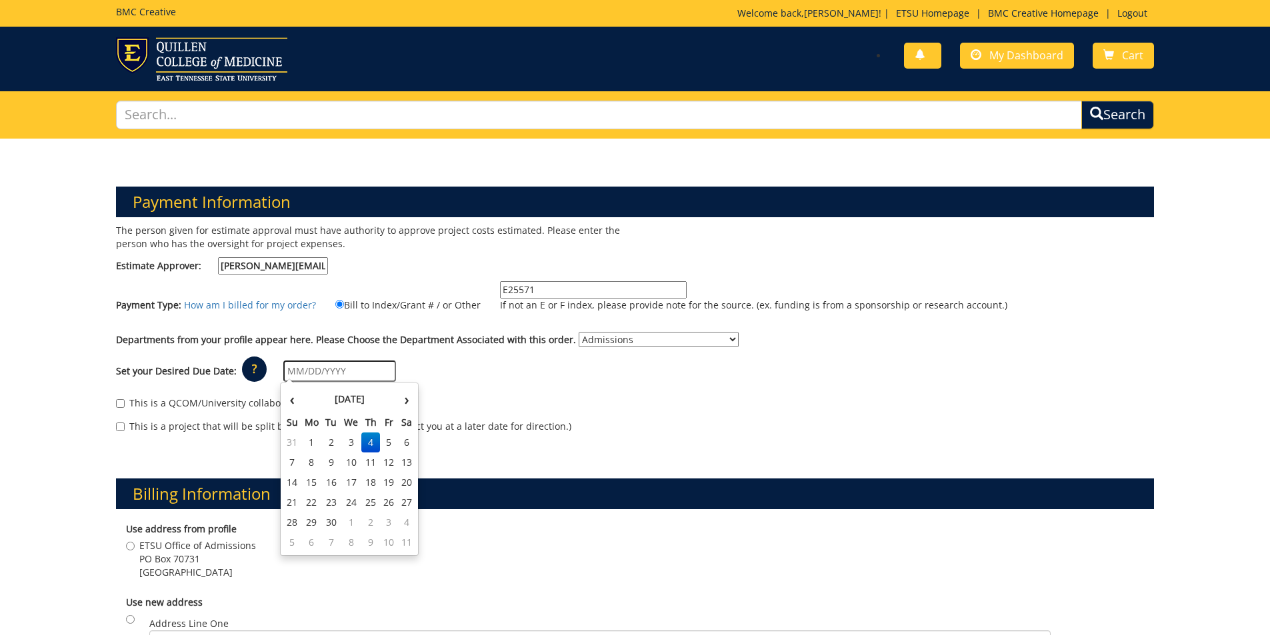
click at [375, 367] on input "text" at bounding box center [339, 371] width 113 height 21
click at [317, 400] on th "September 2025" at bounding box center [349, 399] width 97 height 27
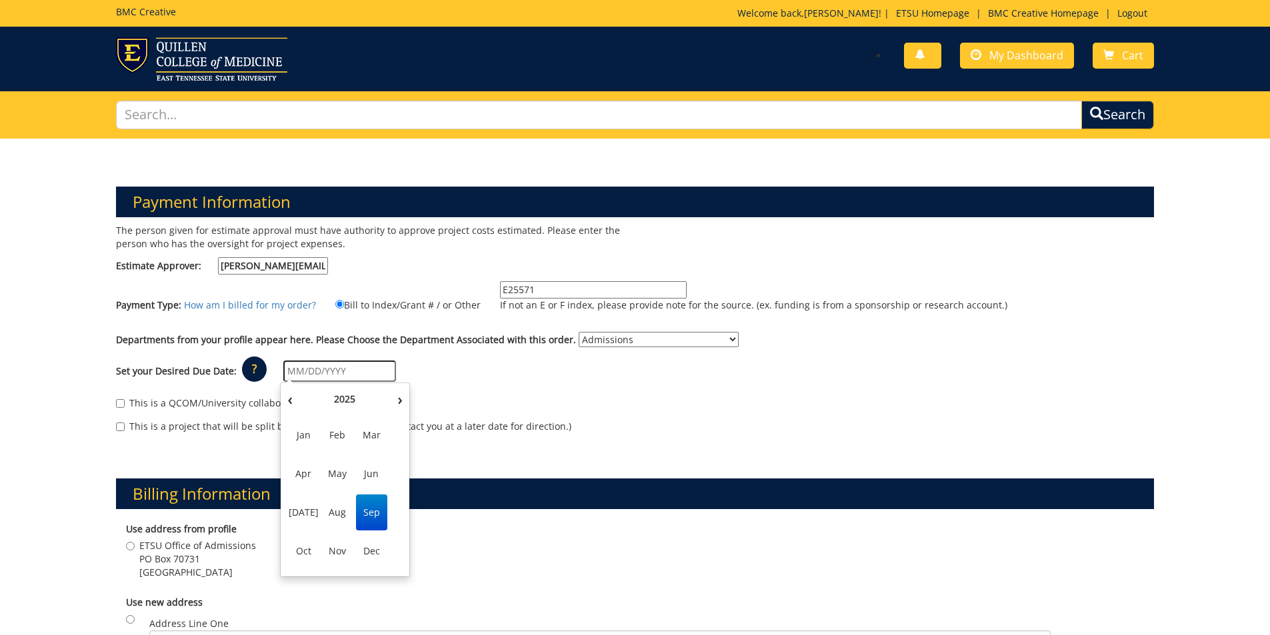
click at [365, 513] on span "Sep" at bounding box center [371, 513] width 31 height 36
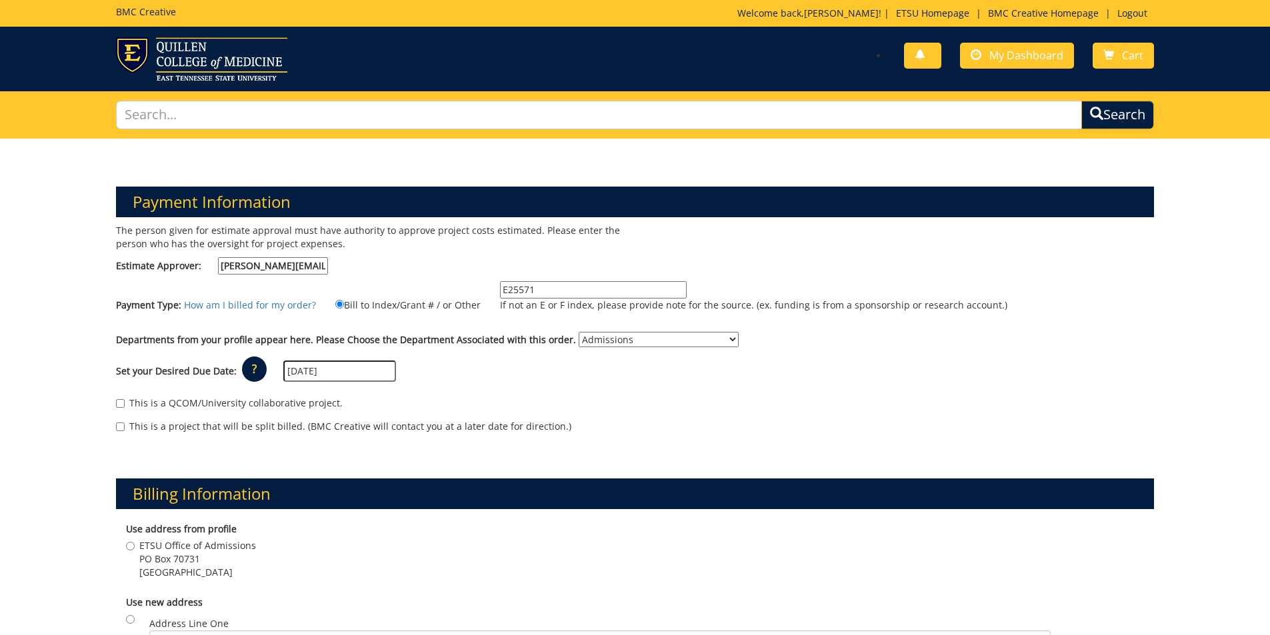
click at [367, 373] on input "09/01/2025" at bounding box center [339, 371] width 113 height 21
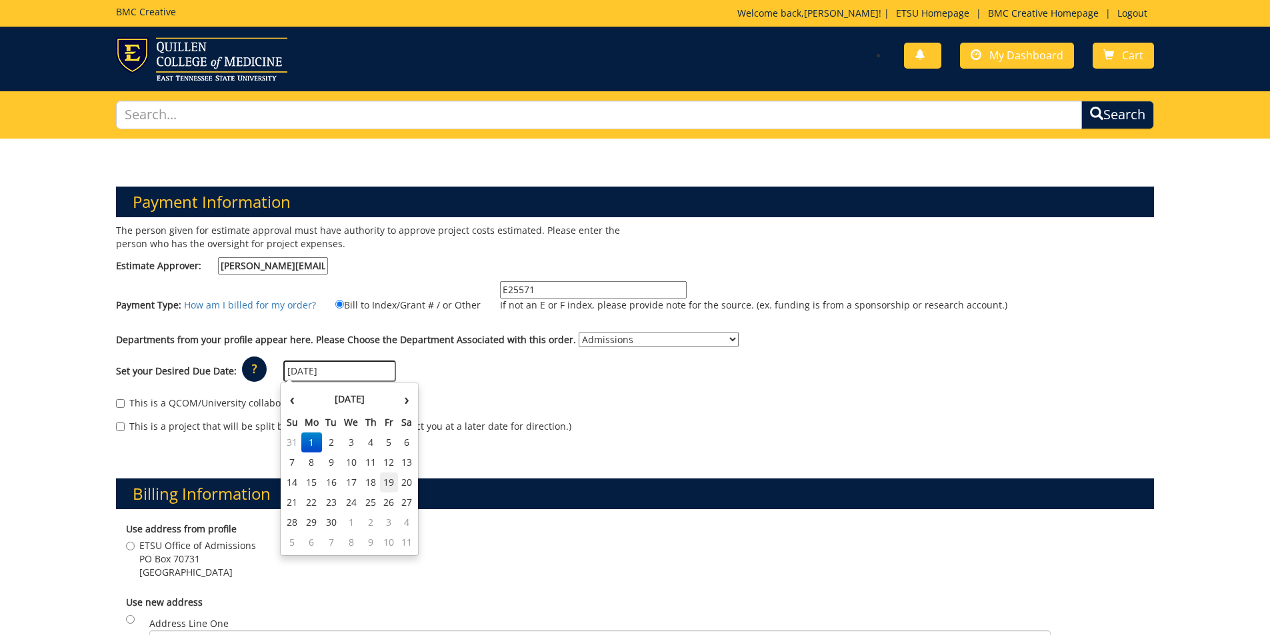
click at [385, 485] on td "19" at bounding box center [389, 483] width 18 height 20
type input "[DATE]"
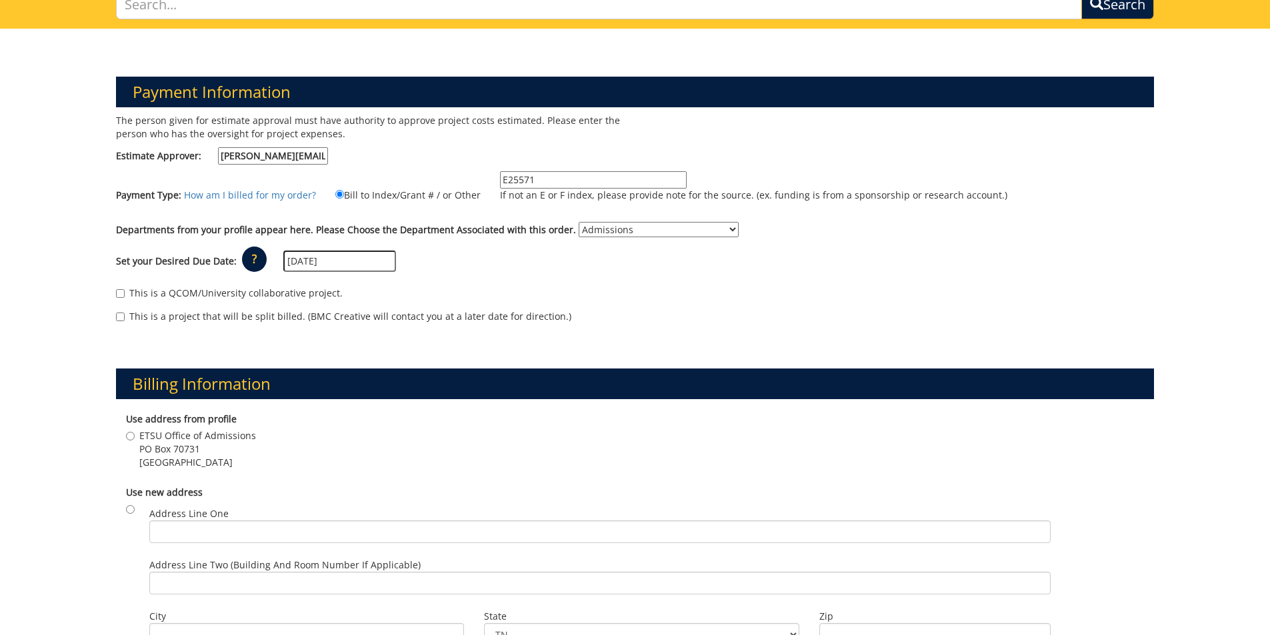
scroll to position [133, 0]
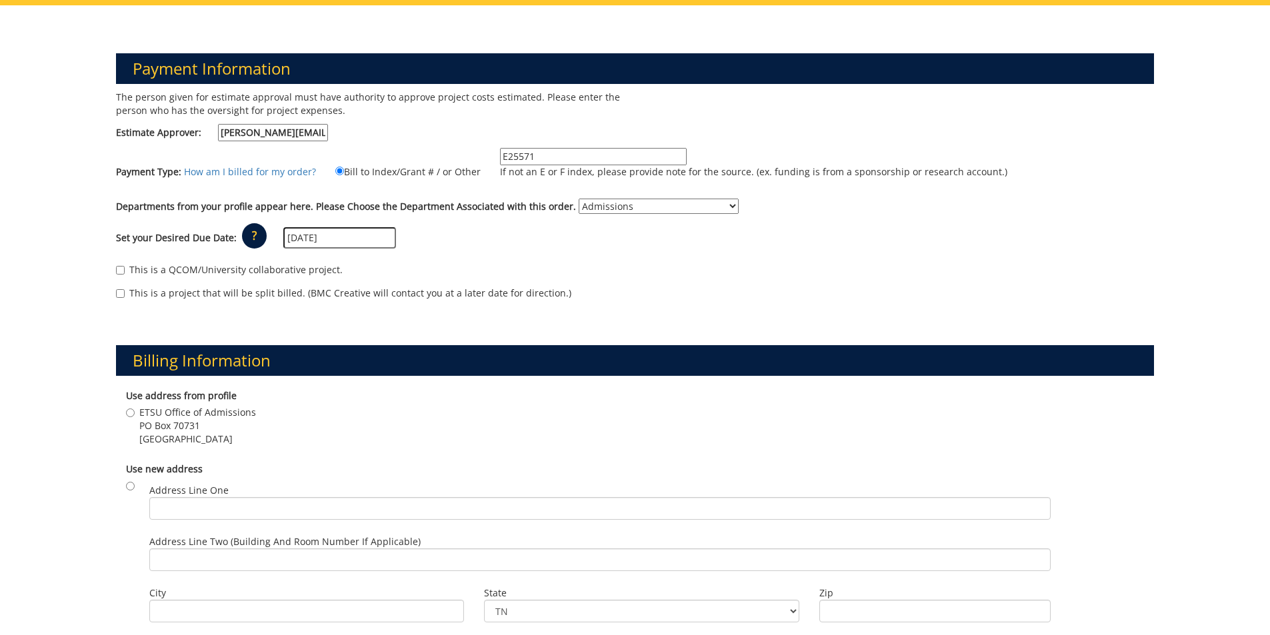
click at [178, 421] on span "PO Box 70731" at bounding box center [197, 425] width 117 height 13
click at [135, 417] on input "ETSU Office of Admissions PO Box 70731 Johnson City , TN 37614" at bounding box center [130, 413] width 9 height 9
radio input "true"
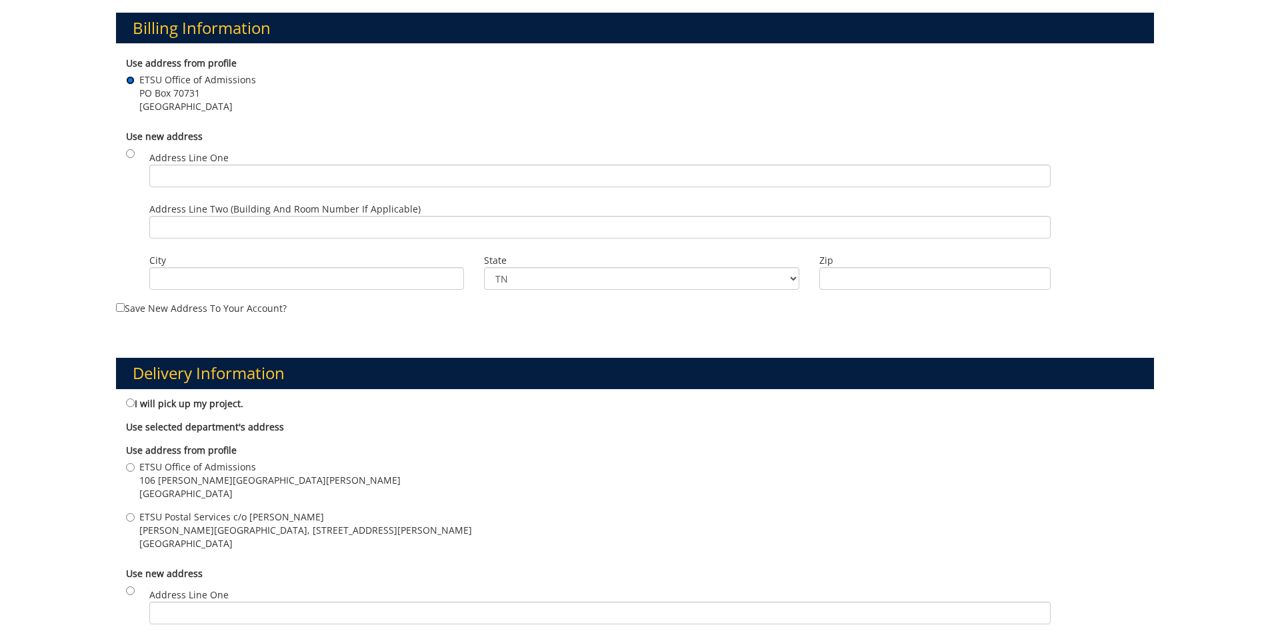
scroll to position [467, 0]
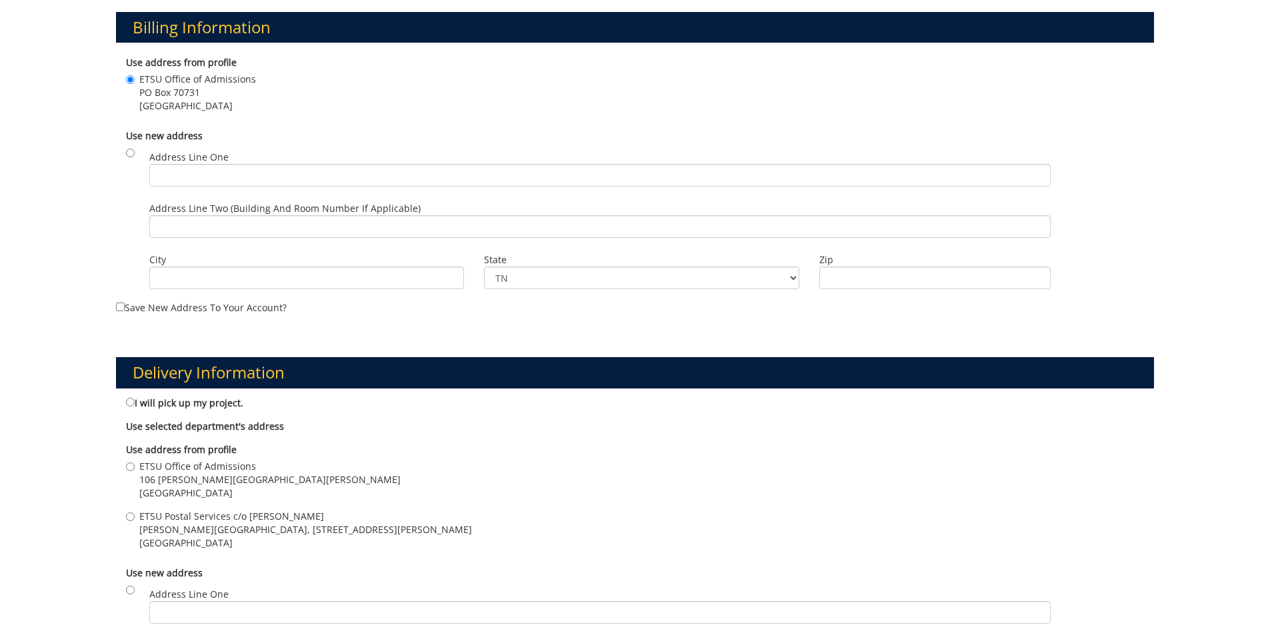
click at [210, 539] on span "Johnson City , TN 37614" at bounding box center [305, 543] width 333 height 13
click at [135, 521] on input "ETSU Postal Services c/o Todd Leach D.P. Culp Student Center, 400 J L Seehorn R…" at bounding box center [130, 517] width 9 height 9
radio input "true"
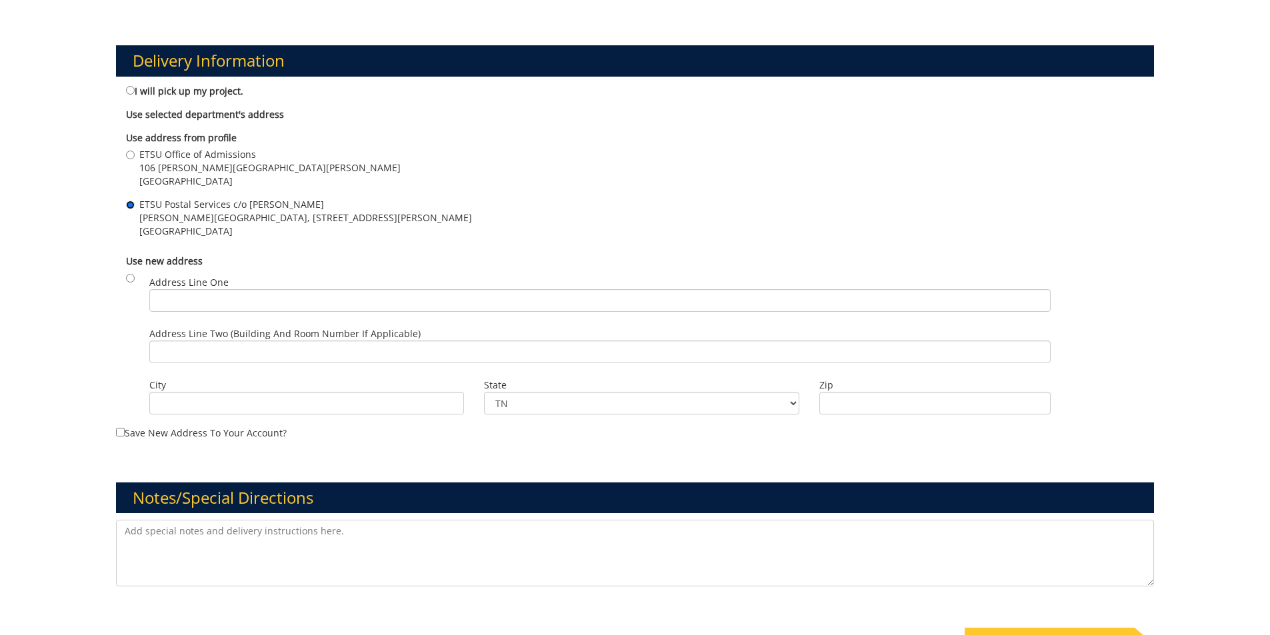
scroll to position [800, 0]
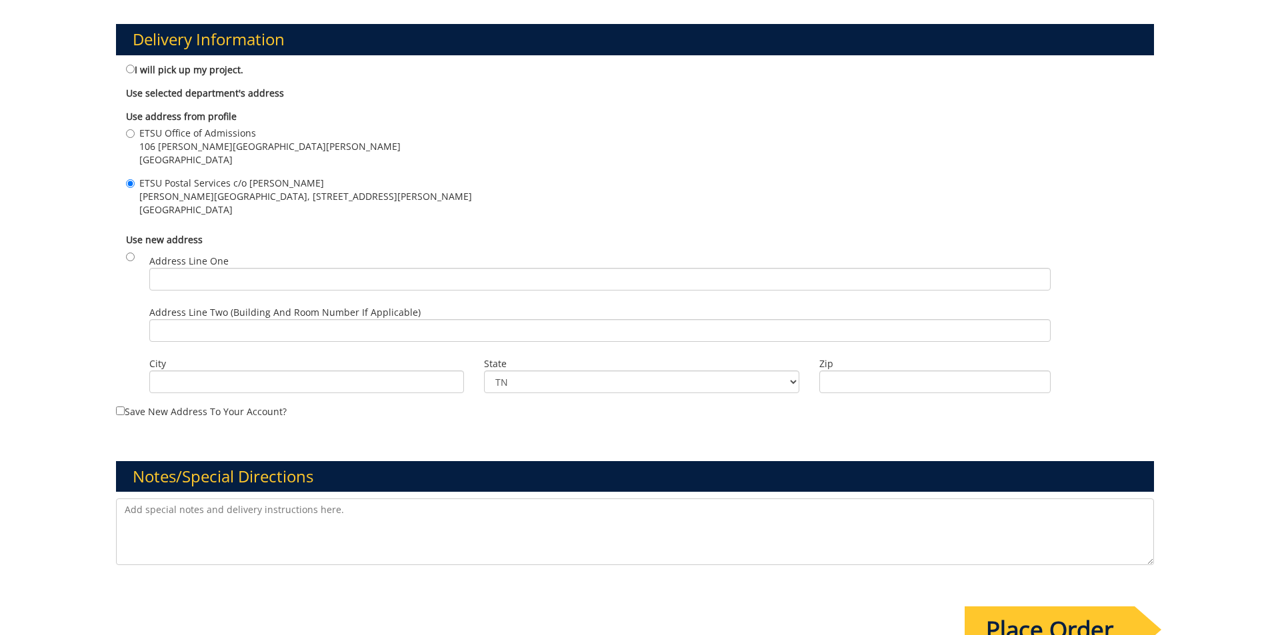
click at [243, 515] on textarea at bounding box center [635, 532] width 1039 height 67
click at [375, 514] on textarea "This will be an enclosure letter within a multi-insert mailign project." at bounding box center [635, 532] width 1039 height 67
click at [454, 508] on textarea "This will be an enclosure letter within a multi-insert mailing project." at bounding box center [635, 532] width 1039 height 67
drag, startPoint x: 746, startPoint y: 509, endPoint x: 655, endPoint y: 509, distance: 90.7
click at [655, 509] on textarea "This will be an enclosure letter within a multi-insert mailing project. Does no…" at bounding box center [635, 532] width 1039 height 67
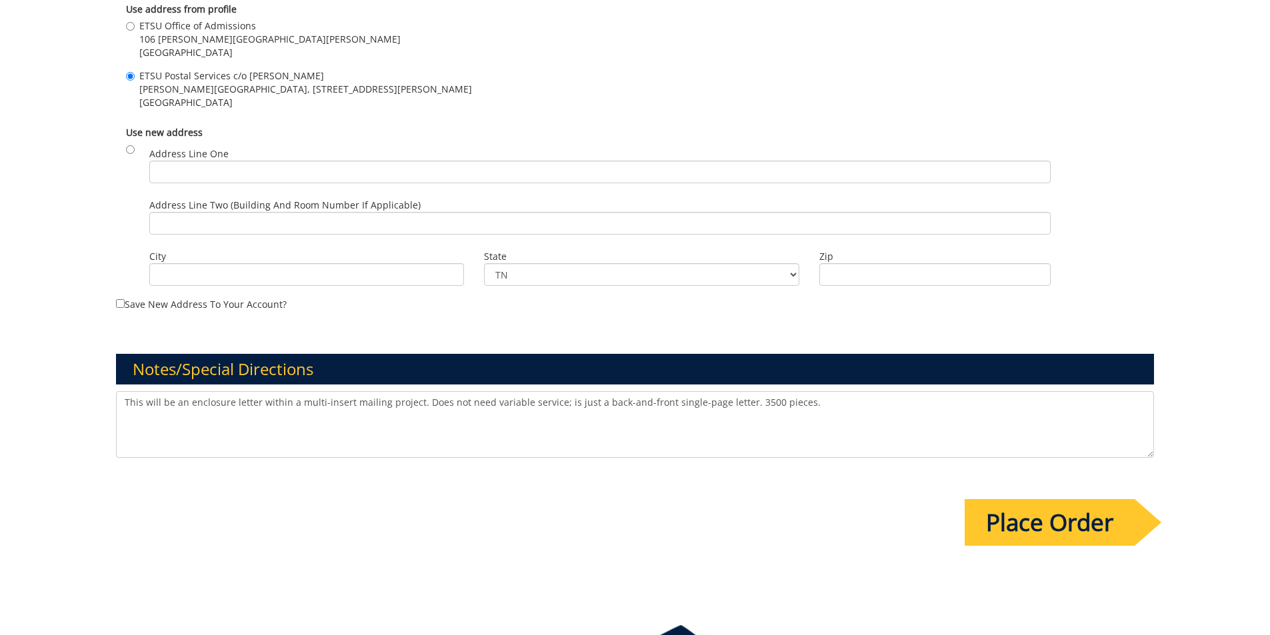
scroll to position [934, 0]
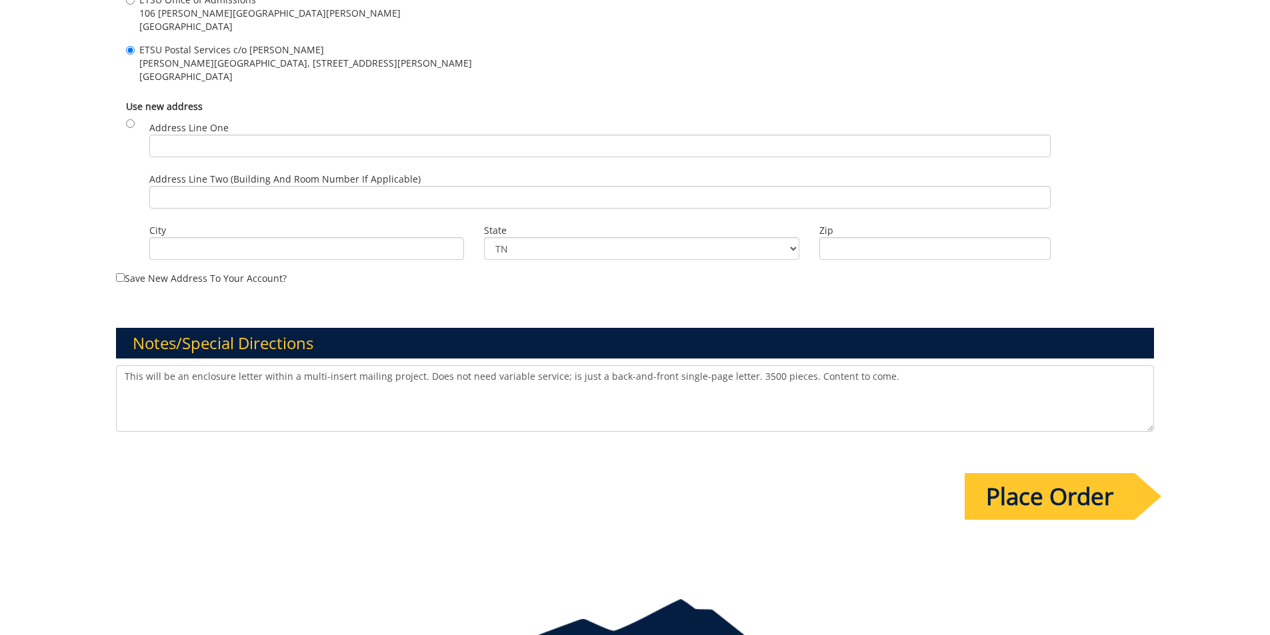
click at [551, 380] on textarea "This will be an enclosure letter within a multi-insert mailing project. Does no…" at bounding box center [635, 398] width 1039 height 67
click at [710, 391] on textarea "This will be an enclosure letter within a multi-insert mailing project. Does no…" at bounding box center [635, 398] width 1039 height 67
click at [979, 381] on textarea "This will be an enclosure letter within a multi-insert mailing project. Does no…" at bounding box center [635, 398] width 1039 height 67
type textarea "This will be an enclosure letter within a multi-insert mailing project. Does no…"
click at [1110, 511] on input "Place Order" at bounding box center [1050, 496] width 170 height 47
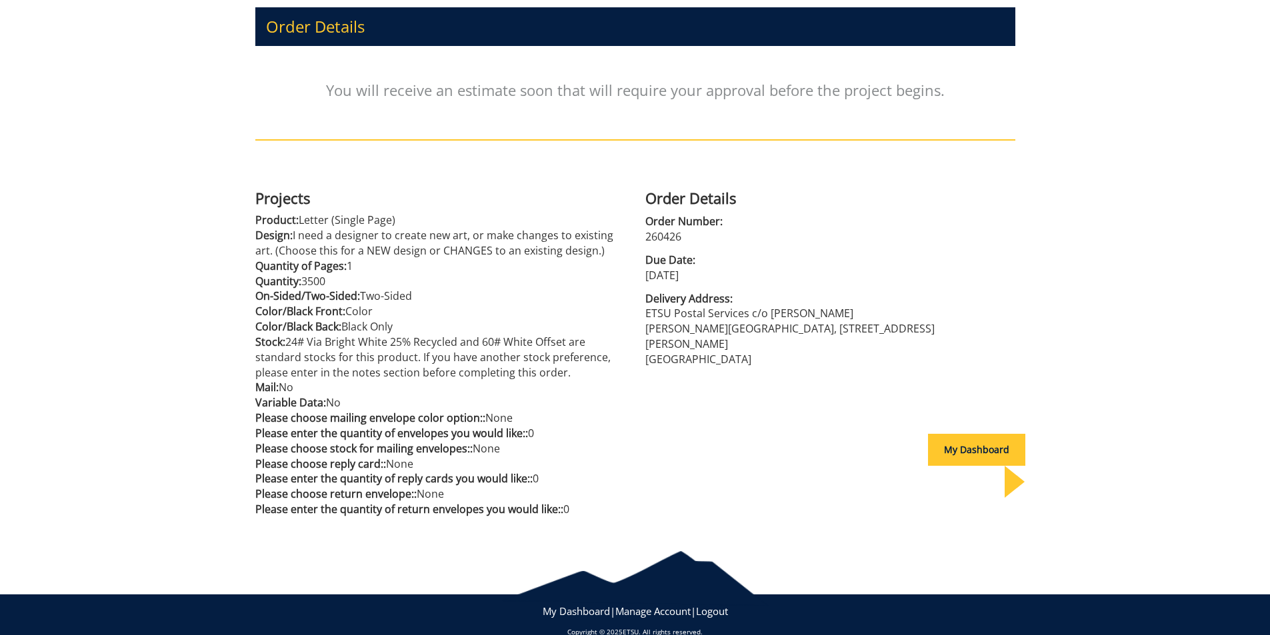
scroll to position [196, 0]
